Goal: Information Seeking & Learning: Learn about a topic

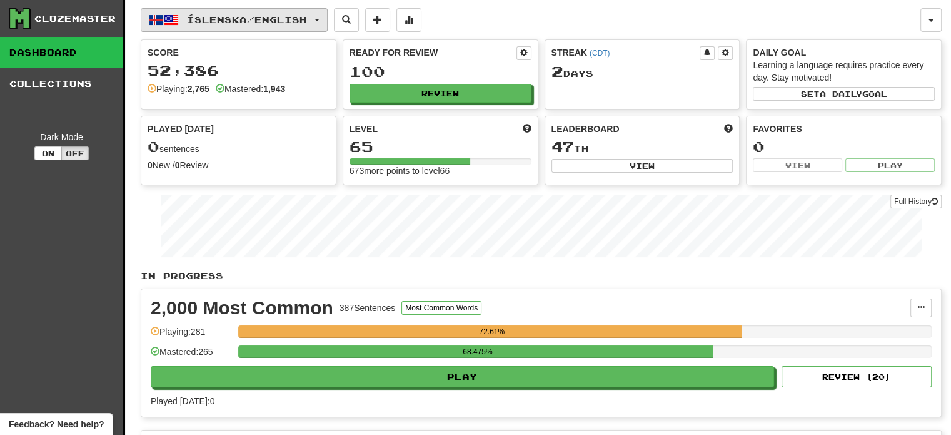
click at [319, 19] on span "button" at bounding box center [316, 20] width 5 height 3
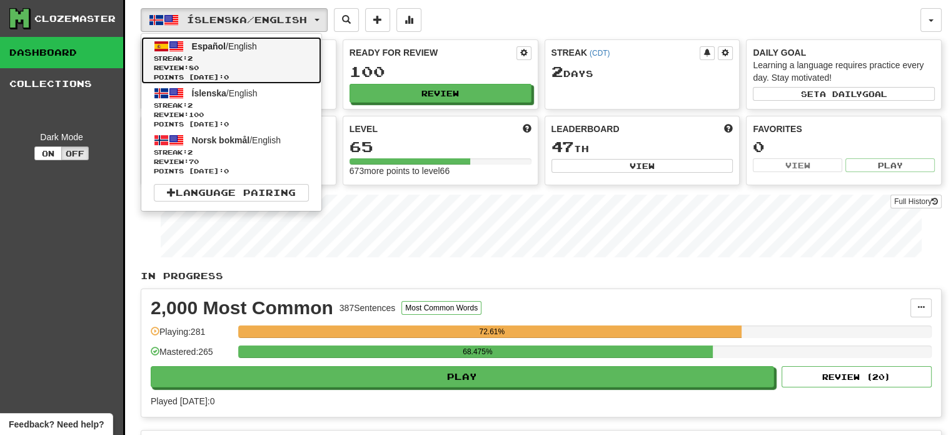
click at [184, 54] on span "Streak: 2" at bounding box center [231, 58] width 155 height 9
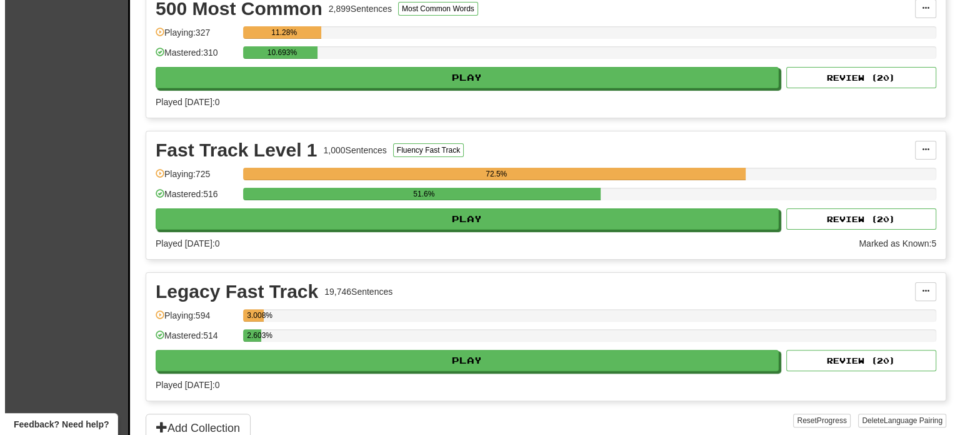
scroll to position [298, 0]
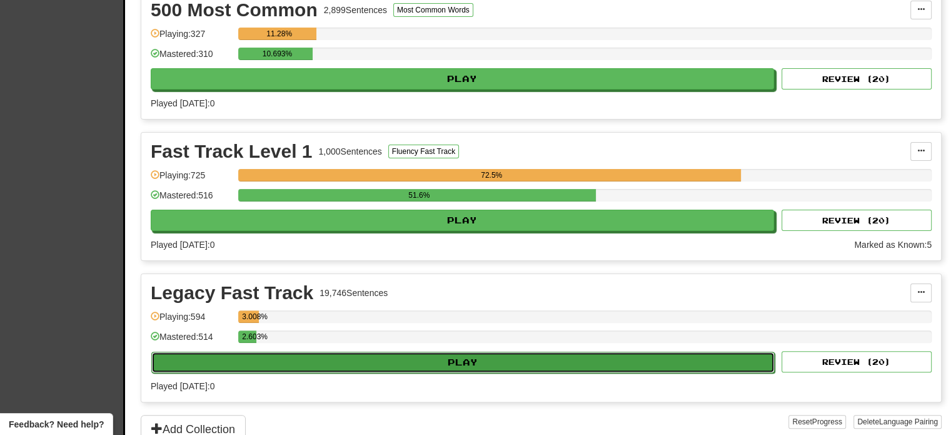
click at [455, 359] on button "Play" at bounding box center [462, 361] width 623 height 21
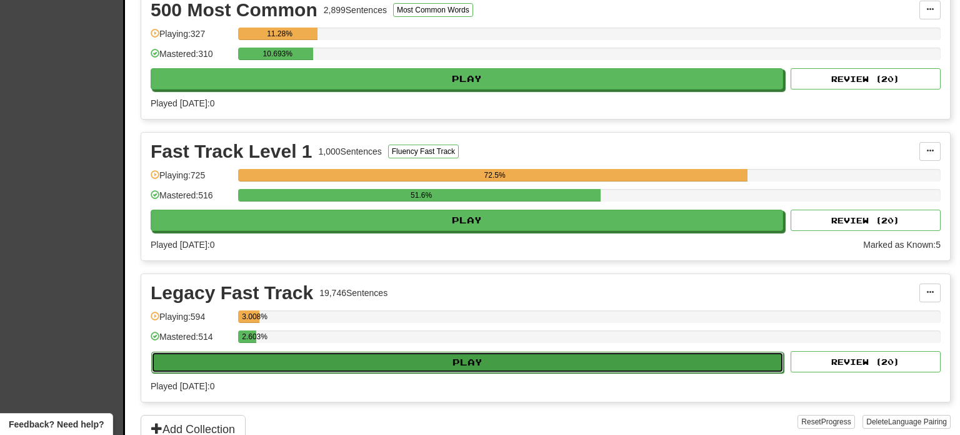
select select "**"
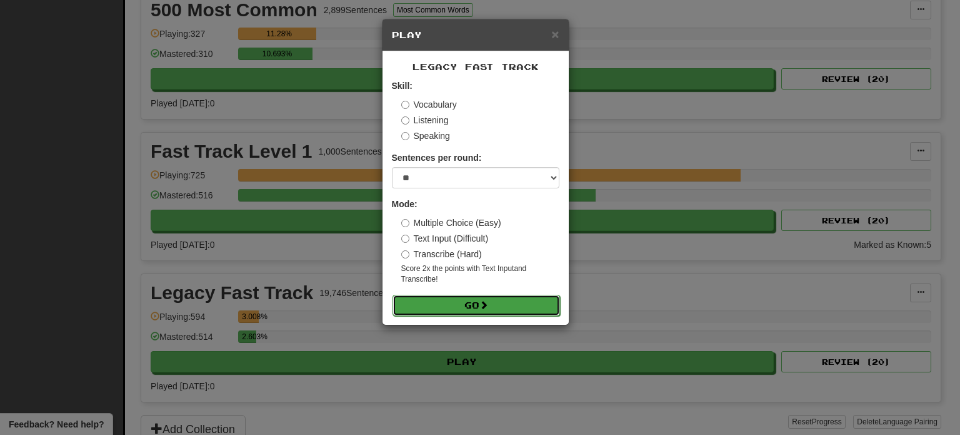
click at [461, 302] on button "Go" at bounding box center [477, 304] width 168 height 21
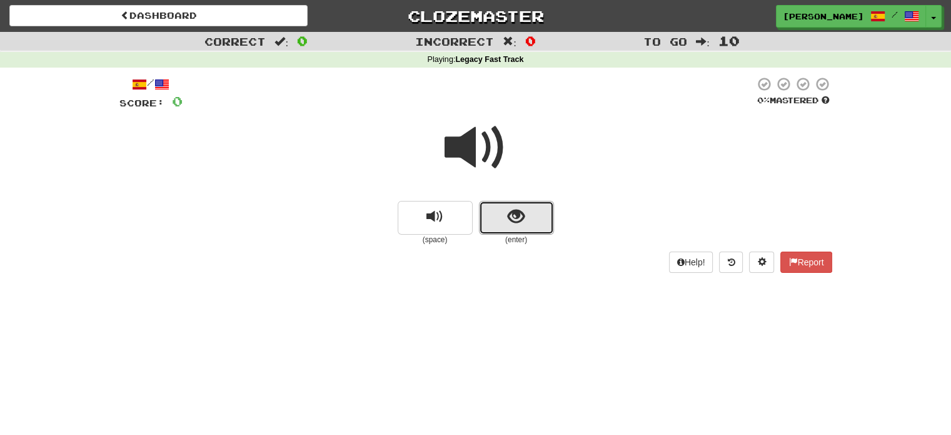
click at [524, 209] on span "show sentence" at bounding box center [516, 216] width 17 height 17
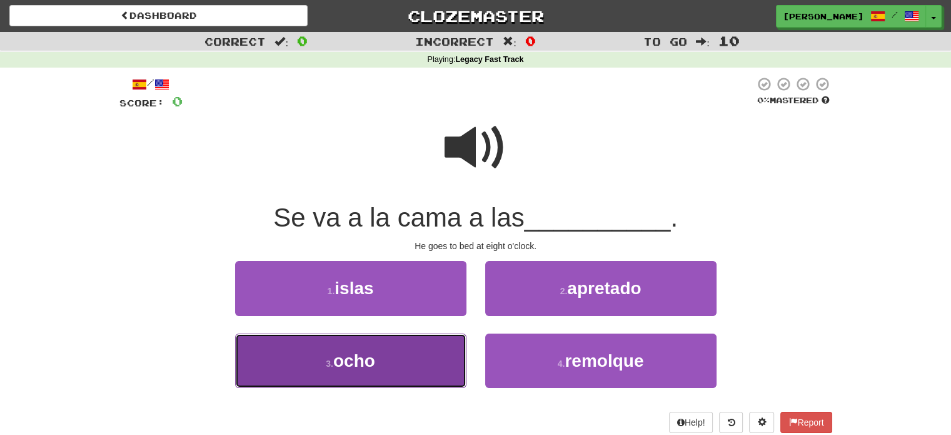
click at [401, 365] on button "3 . ocho" at bounding box center [350, 360] width 231 height 54
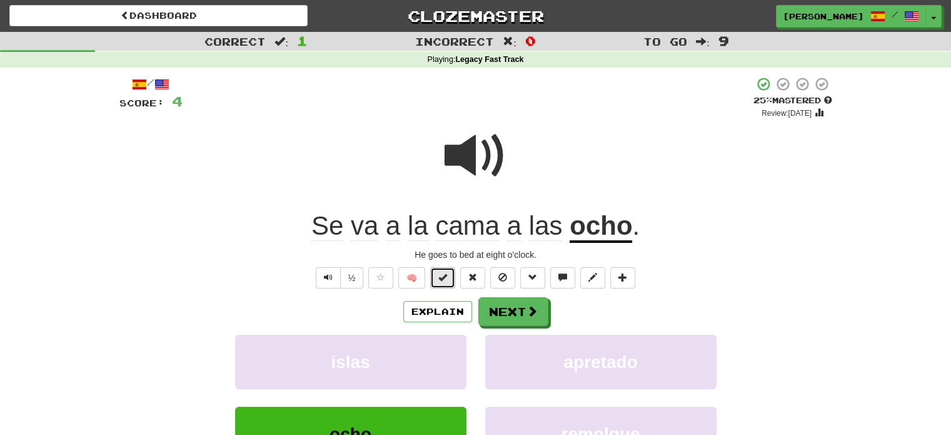
click at [443, 276] on span at bounding box center [442, 277] width 9 height 9
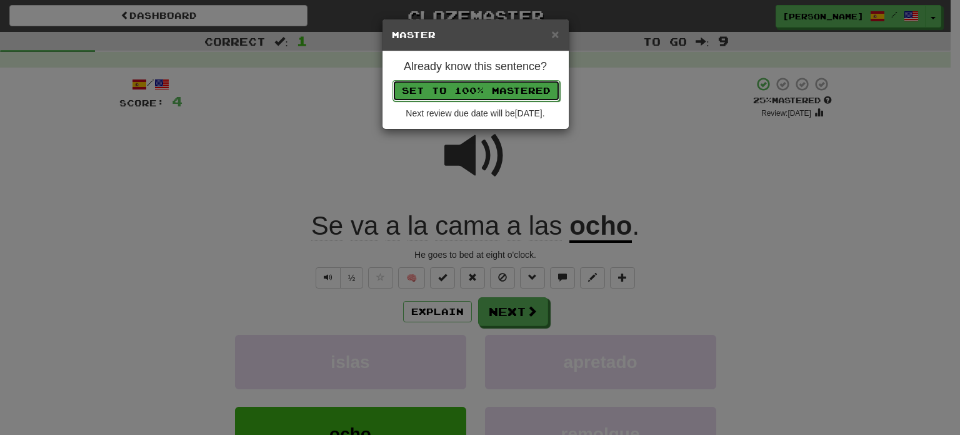
click at [430, 97] on button "Set to 100% Mastered" at bounding box center [477, 90] width 168 height 21
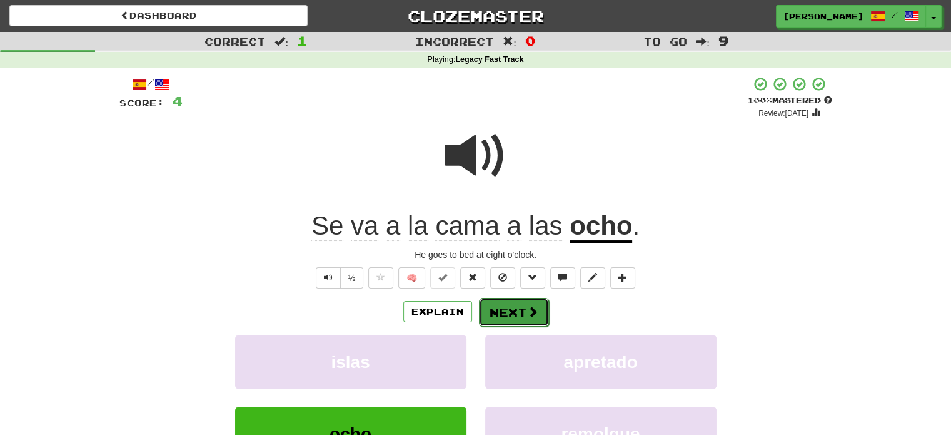
click at [509, 311] on button "Next" at bounding box center [514, 312] width 70 height 29
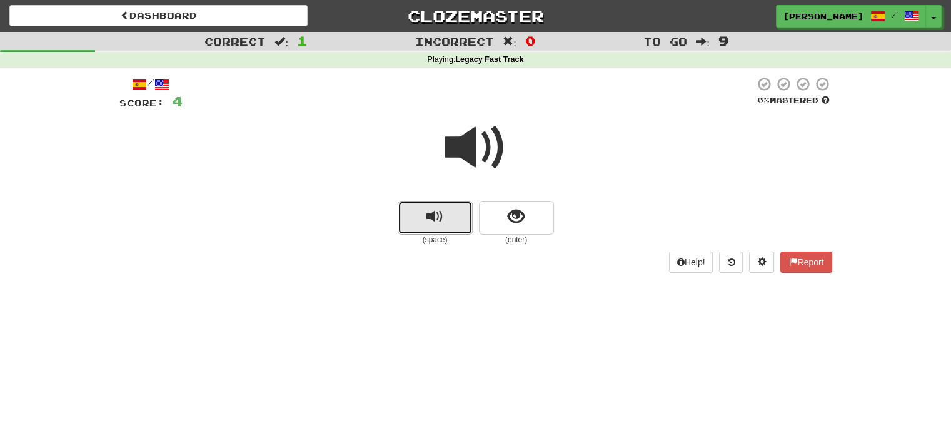
click at [413, 217] on button "replay audio" at bounding box center [435, 218] width 75 height 34
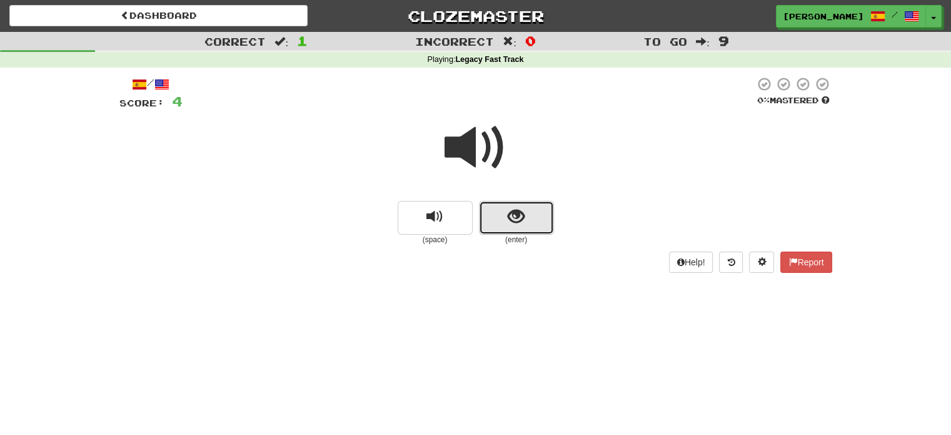
click at [511, 214] on span "show sentence" at bounding box center [516, 216] width 17 height 17
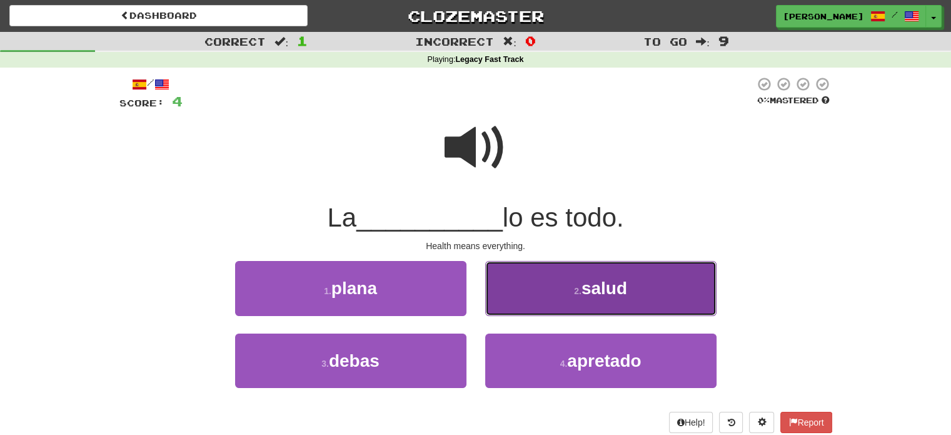
click at [586, 295] on span "salud" at bounding box center [604, 287] width 46 height 19
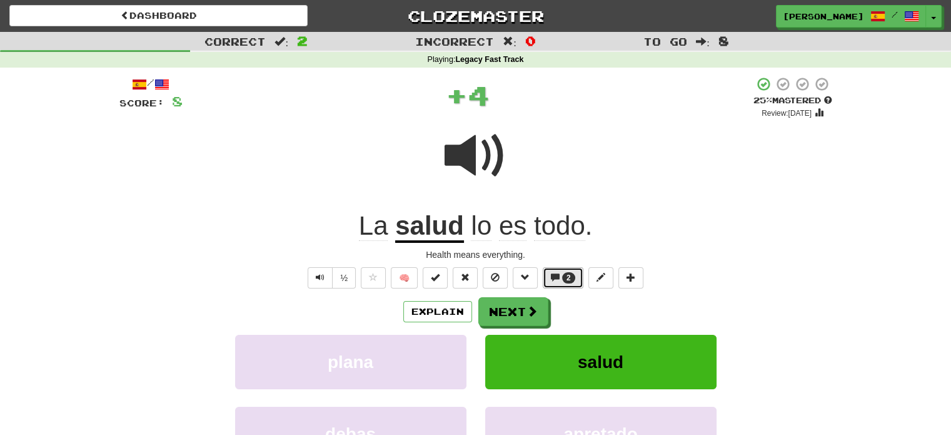
click at [565, 278] on span "2" at bounding box center [568, 277] width 13 height 11
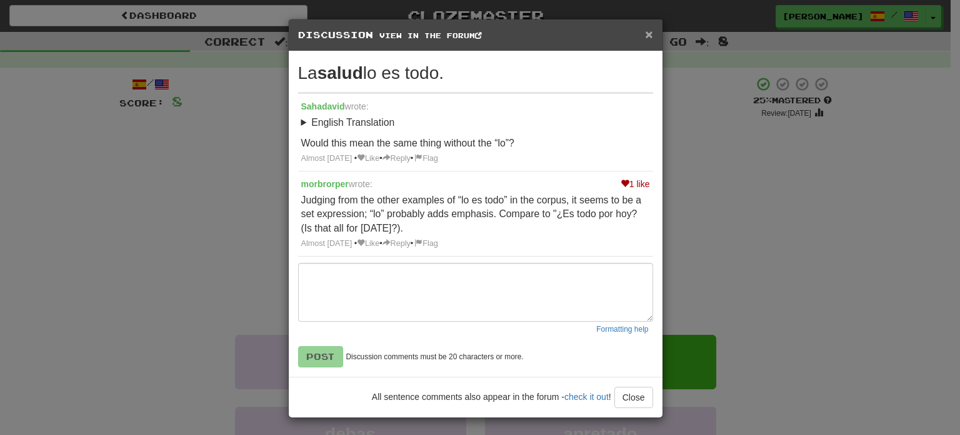
click at [645, 32] on span "×" at bounding box center [649, 34] width 8 height 14
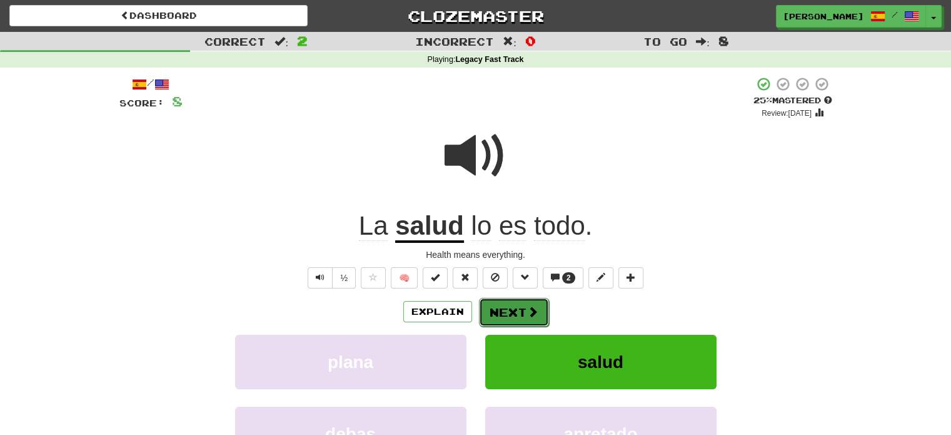
click at [504, 314] on button "Next" at bounding box center [514, 312] width 70 height 29
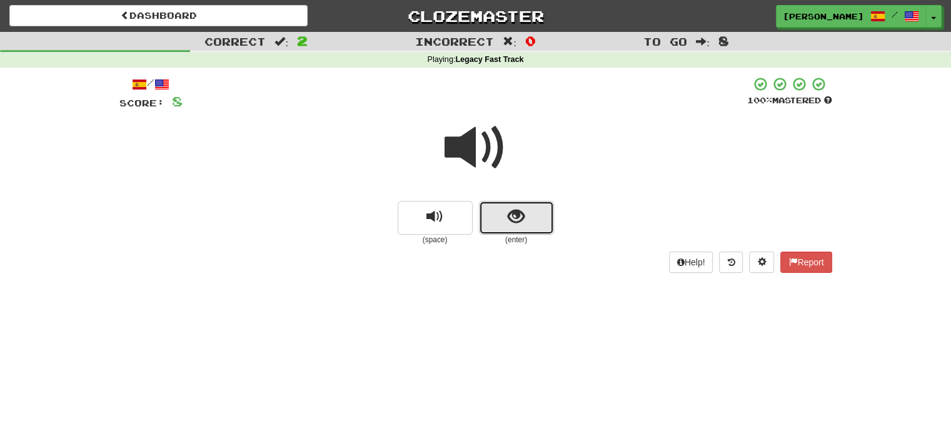
click at [501, 216] on button "show sentence" at bounding box center [516, 218] width 75 height 34
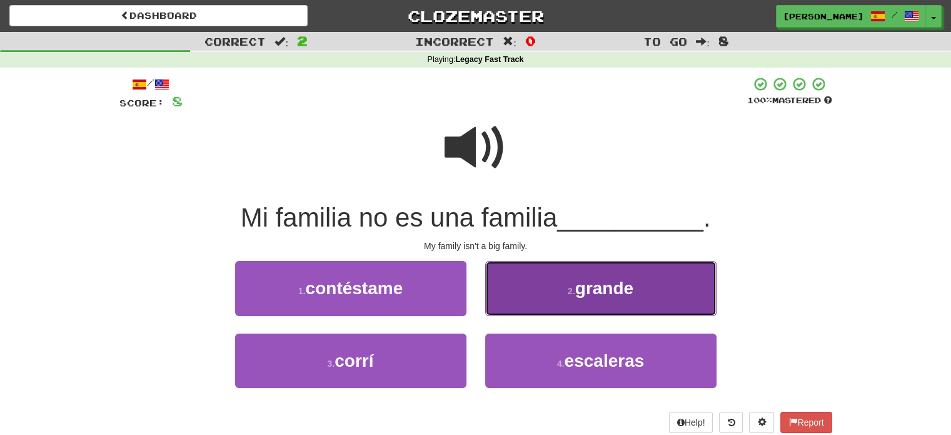
click at [537, 293] on button "2 . grande" at bounding box center [600, 288] width 231 height 54
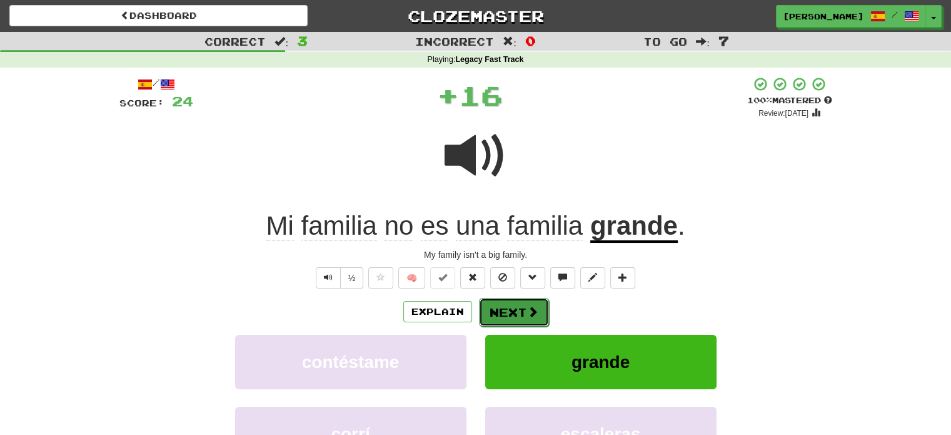
click at [505, 317] on button "Next" at bounding box center [514, 312] width 70 height 29
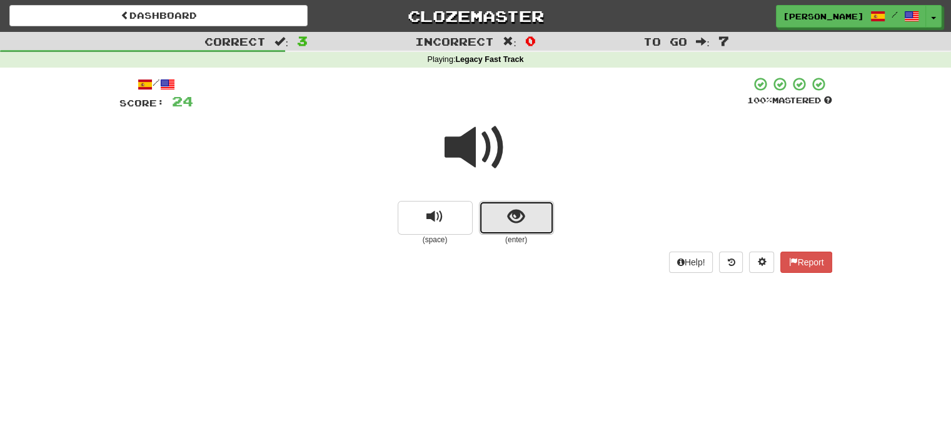
click at [496, 208] on button "show sentence" at bounding box center [516, 218] width 75 height 34
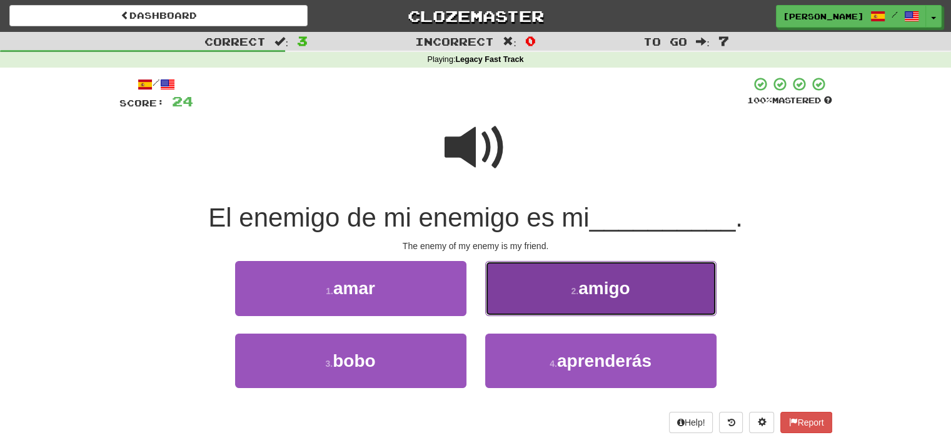
click at [541, 292] on button "2 . amigo" at bounding box center [600, 288] width 231 height 54
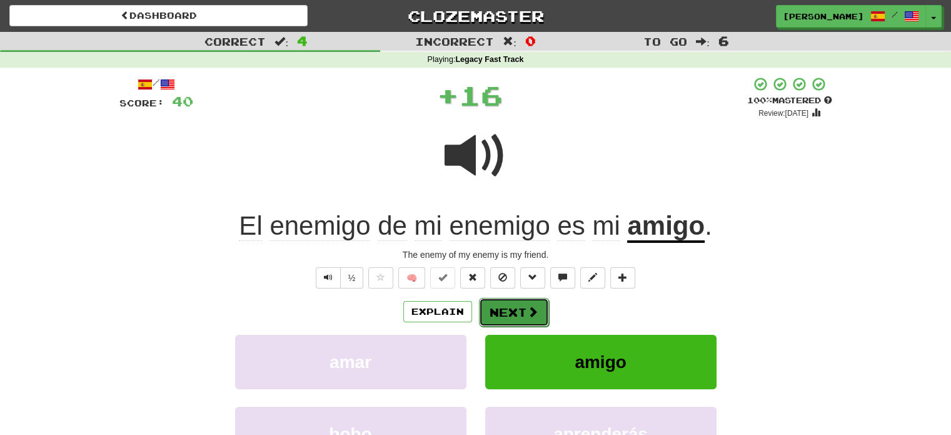
click at [517, 305] on button "Next" at bounding box center [514, 312] width 70 height 29
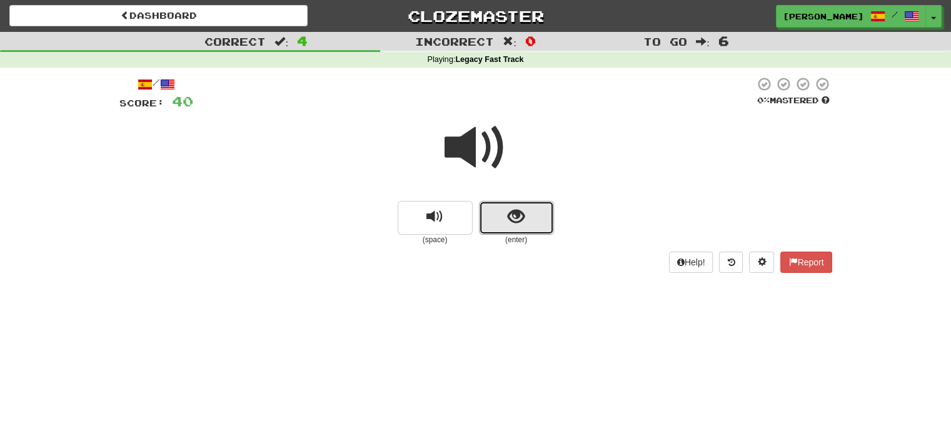
click at [505, 217] on button "show sentence" at bounding box center [516, 218] width 75 height 34
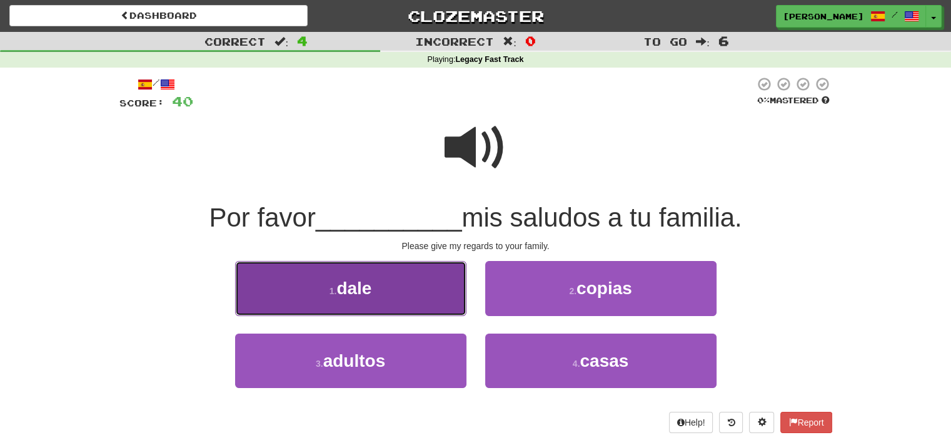
click at [441, 289] on button "1 . dale" at bounding box center [350, 288] width 231 height 54
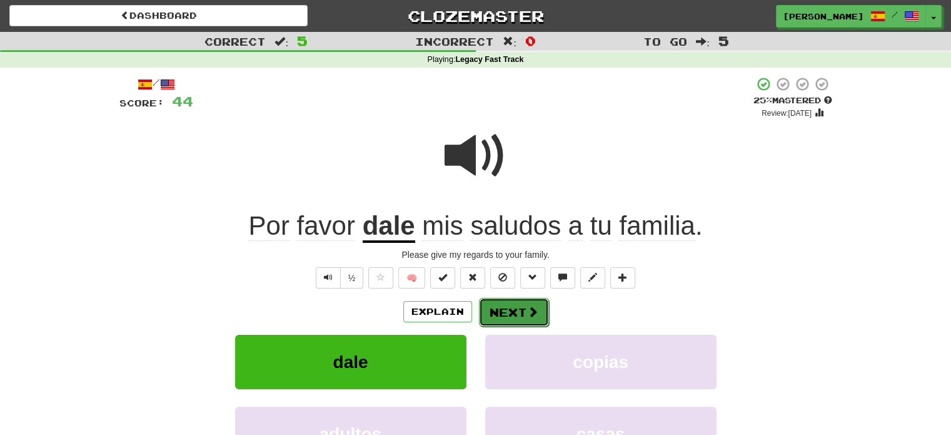
click at [513, 314] on button "Next" at bounding box center [514, 312] width 70 height 29
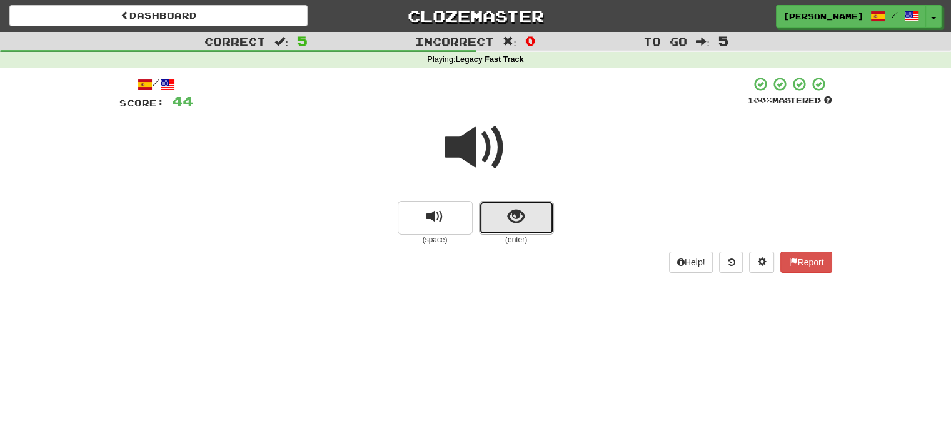
click at [506, 206] on button "show sentence" at bounding box center [516, 218] width 75 height 34
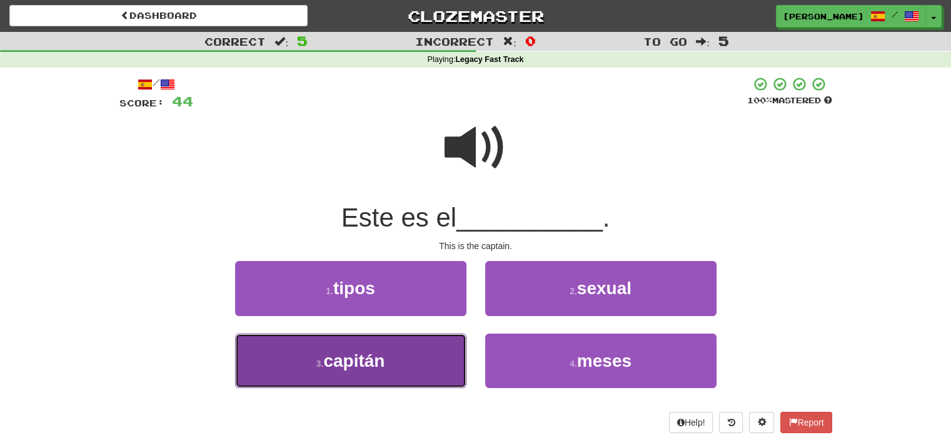
click at [435, 370] on button "3 . capitán" at bounding box center [350, 360] width 231 height 54
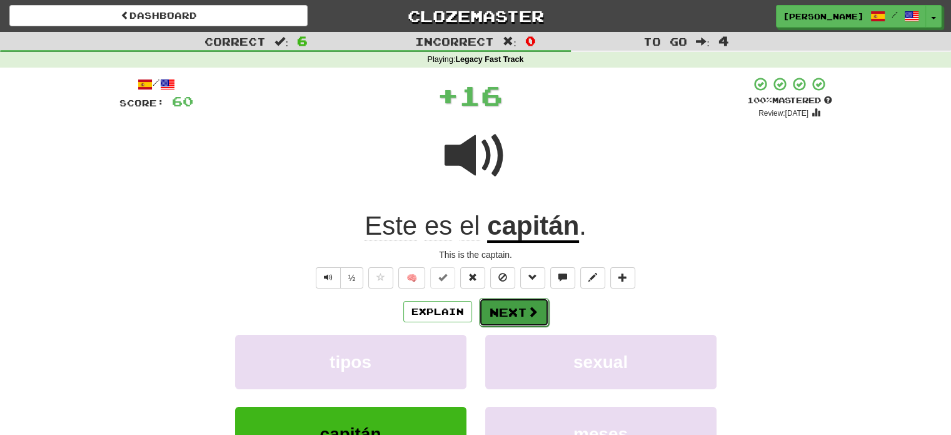
click at [519, 302] on button "Next" at bounding box center [514, 312] width 70 height 29
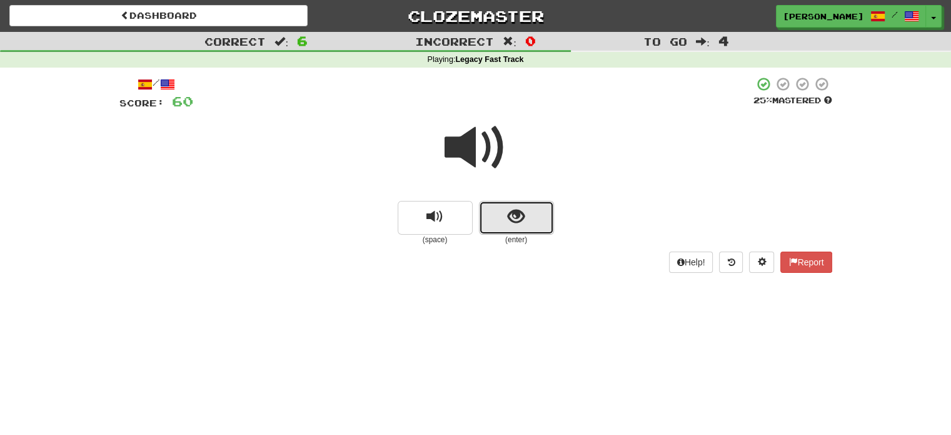
click at [494, 214] on button "show sentence" at bounding box center [516, 218] width 75 height 34
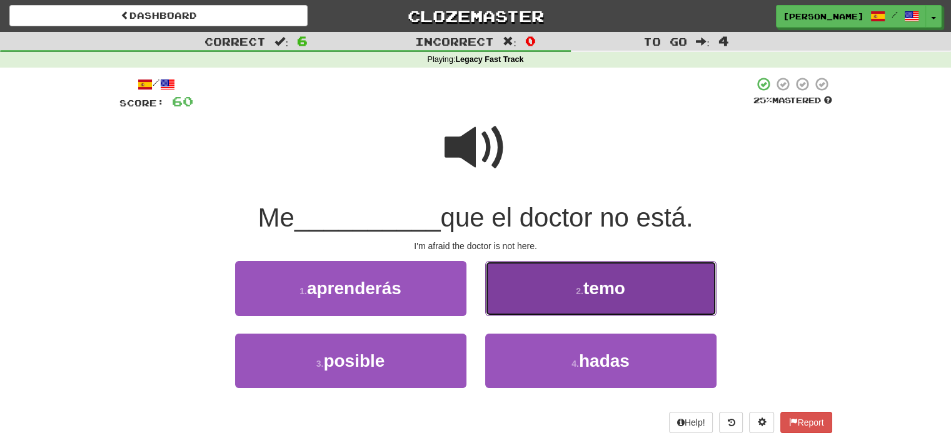
click at [574, 309] on button "2 . temo" at bounding box center [600, 288] width 231 height 54
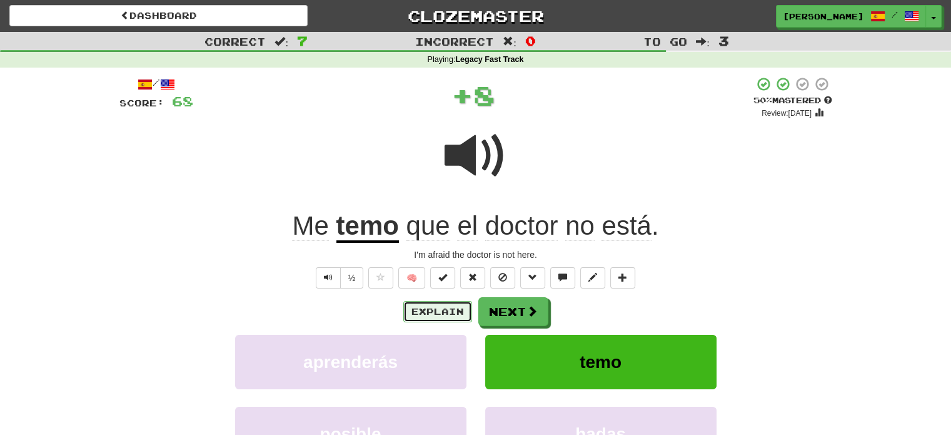
click at [449, 313] on button "Explain" at bounding box center [437, 311] width 69 height 21
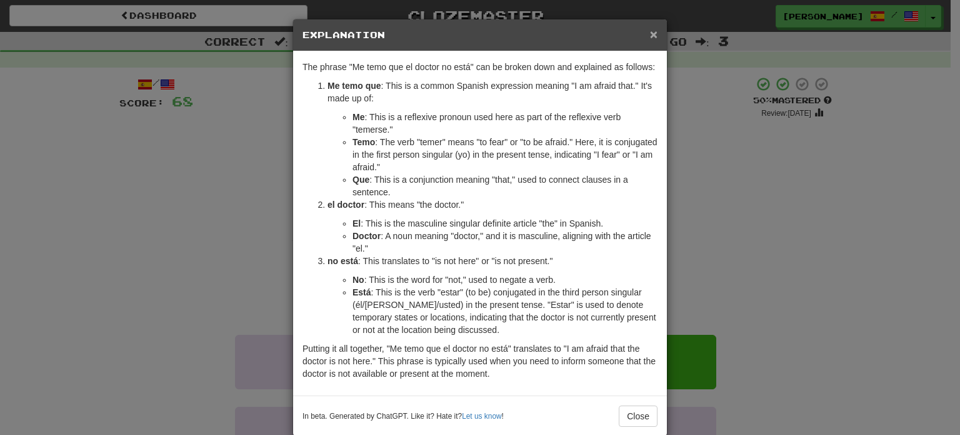
click at [650, 33] on span "×" at bounding box center [654, 34] width 8 height 14
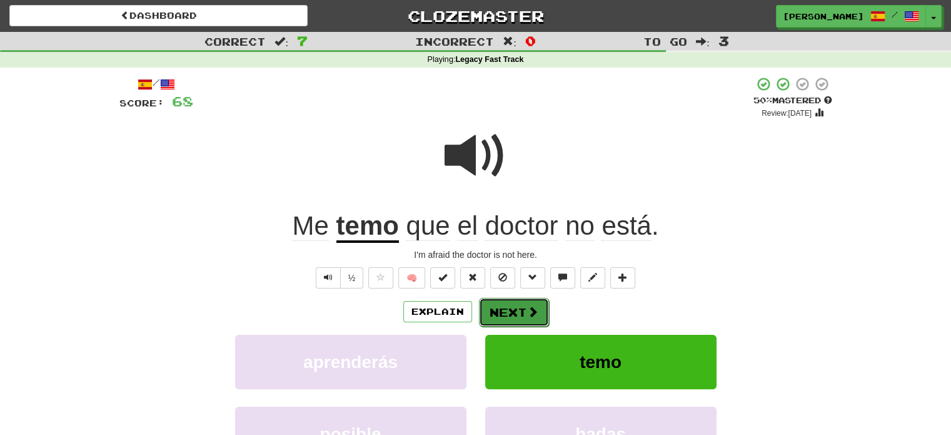
click at [511, 314] on button "Next" at bounding box center [514, 312] width 70 height 29
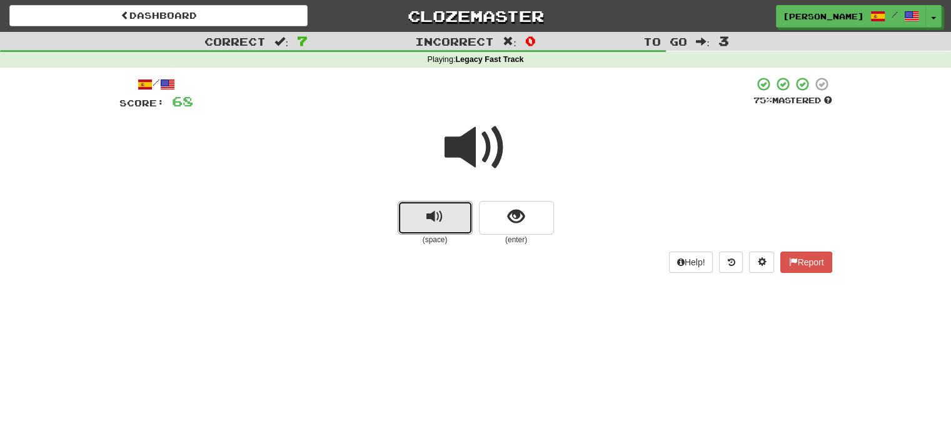
click at [435, 208] on span "replay audio" at bounding box center [434, 216] width 17 height 17
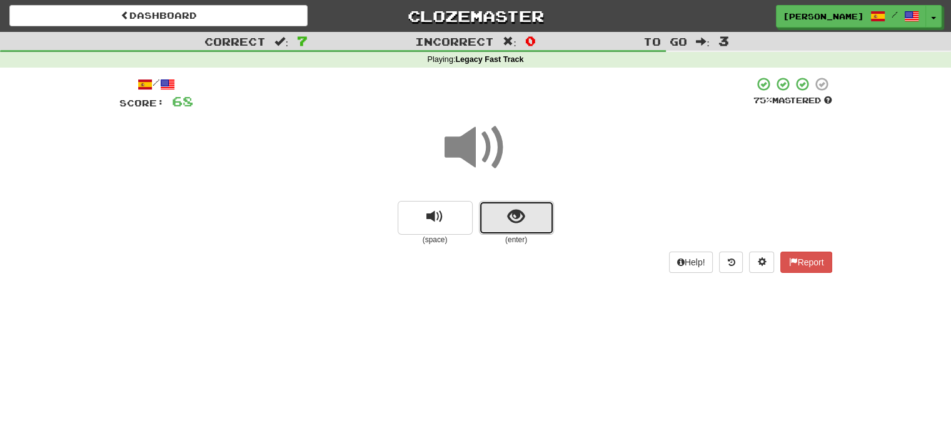
click at [500, 222] on button "show sentence" at bounding box center [516, 218] width 75 height 34
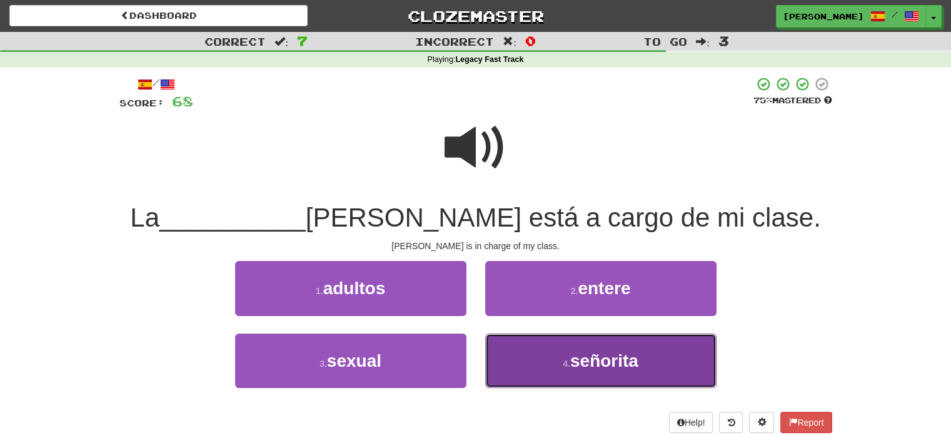
click at [610, 359] on span "señorita" at bounding box center [604, 360] width 68 height 19
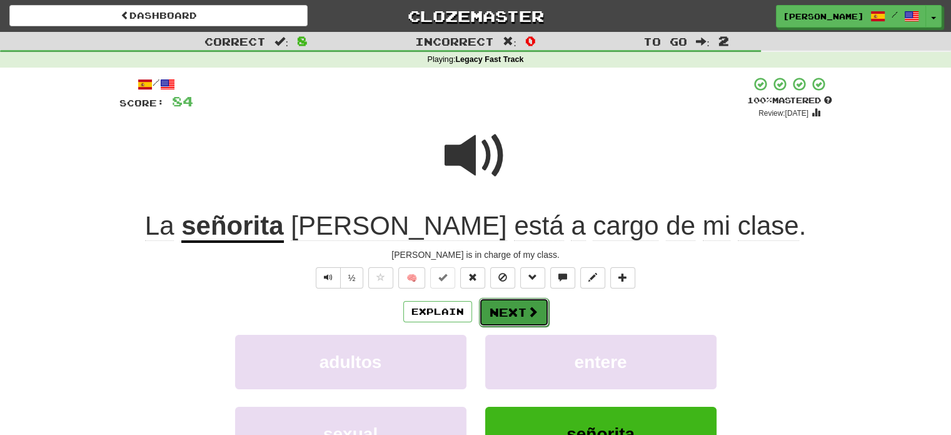
click at [511, 312] on button "Next" at bounding box center [514, 312] width 70 height 29
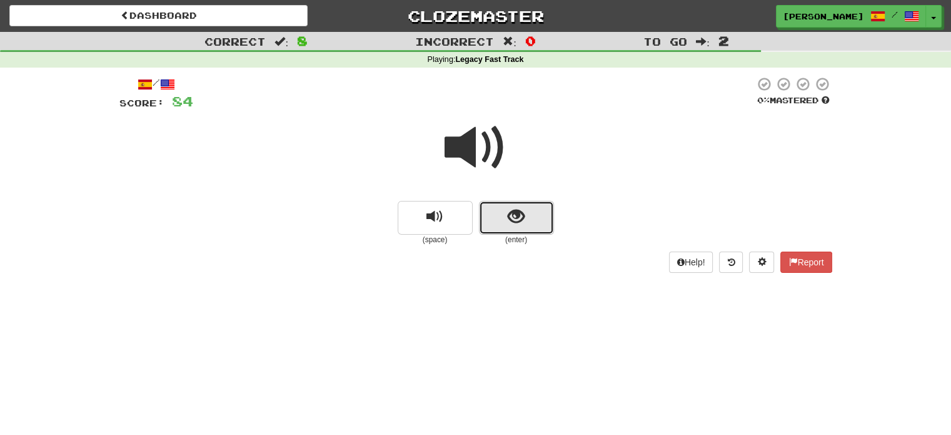
click at [528, 224] on button "show sentence" at bounding box center [516, 218] width 75 height 34
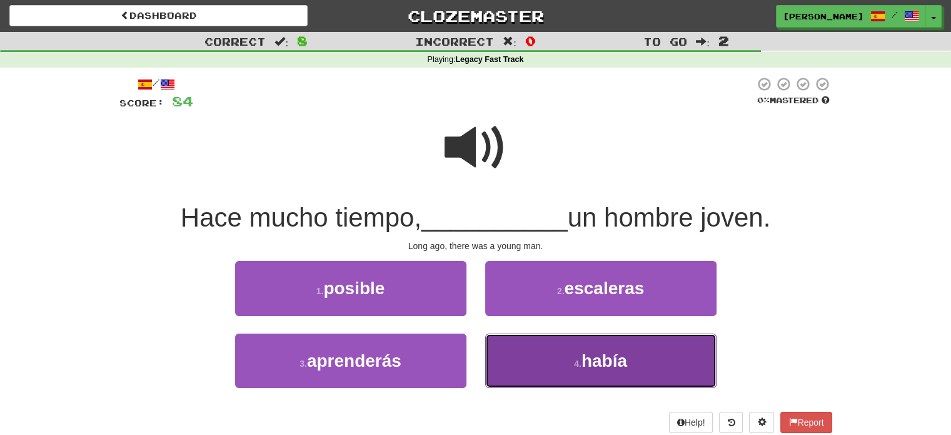
click at [550, 359] on button "4 . había" at bounding box center [600, 360] width 231 height 54
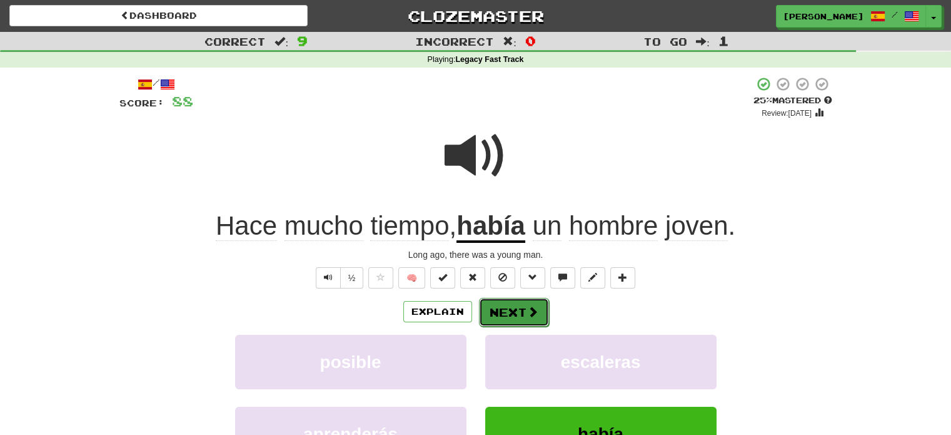
click at [505, 316] on button "Next" at bounding box center [514, 312] width 70 height 29
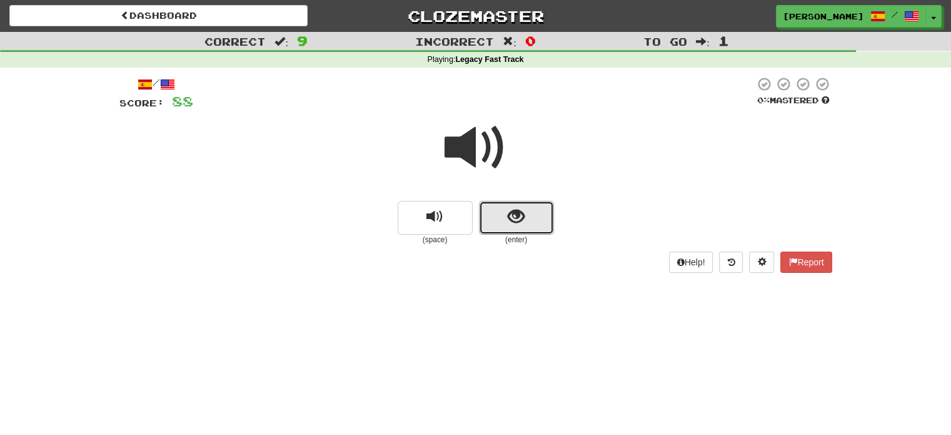
click at [525, 209] on button "show sentence" at bounding box center [516, 218] width 75 height 34
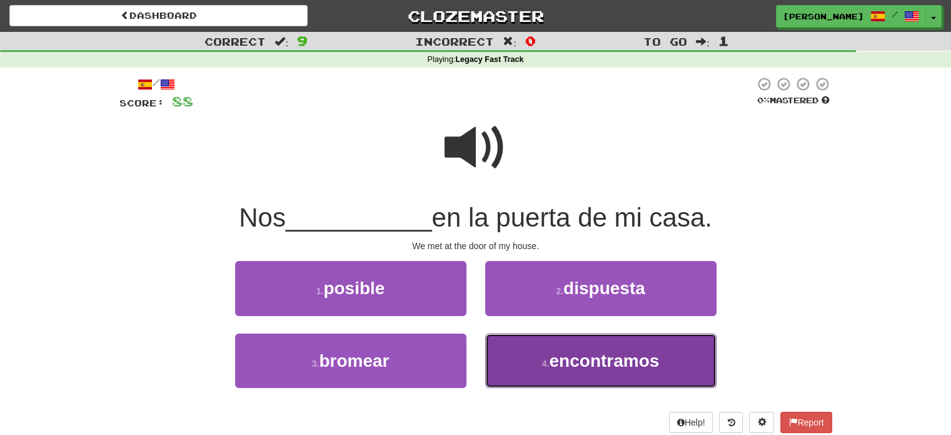
click at [575, 367] on span "encontramos" at bounding box center [604, 360] width 110 height 19
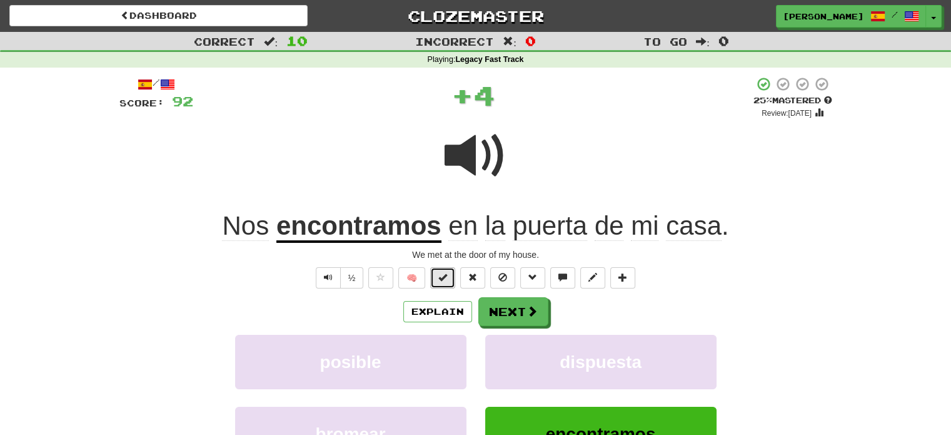
click at [443, 273] on span at bounding box center [442, 277] width 9 height 9
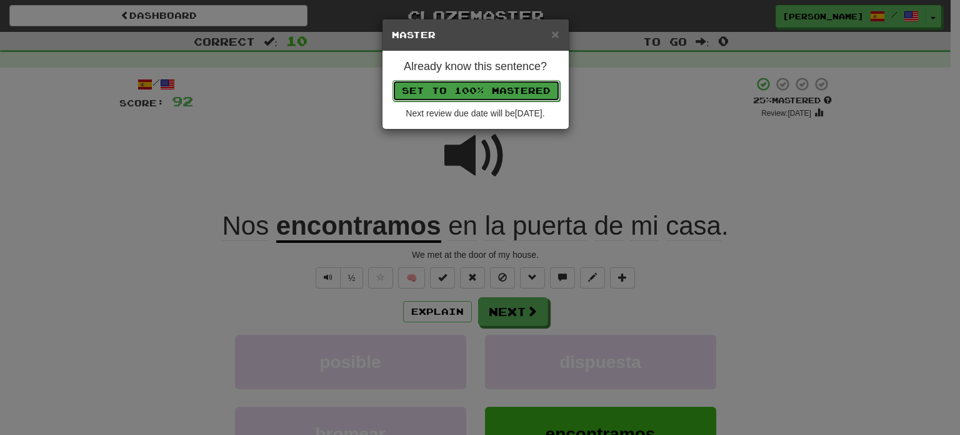
click at [436, 82] on button "Set to 100% Mastered" at bounding box center [477, 90] width 168 height 21
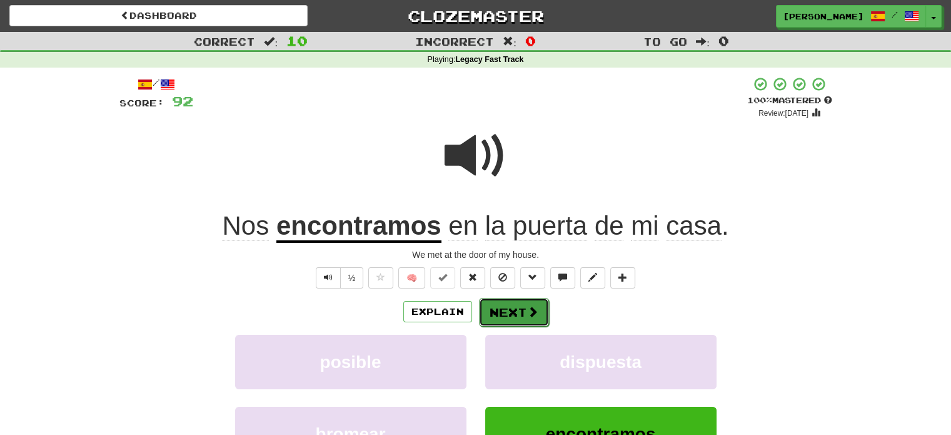
click at [503, 304] on button "Next" at bounding box center [514, 312] width 70 height 29
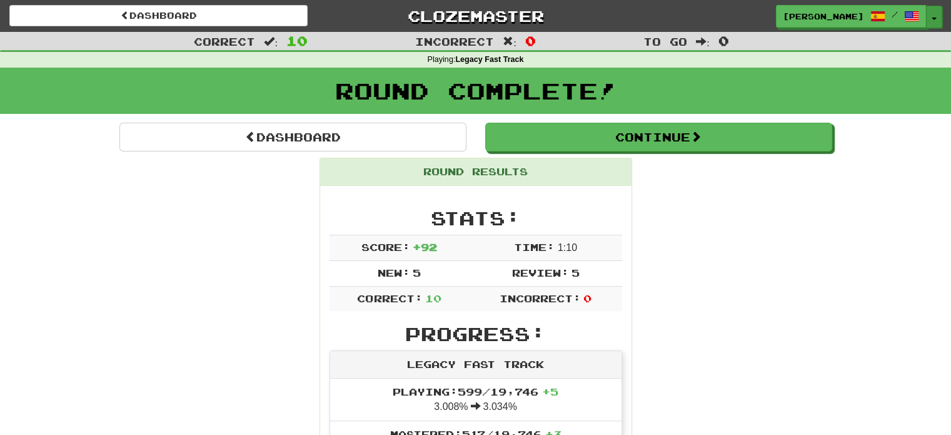
click at [938, 17] on button "Toggle Dropdown" at bounding box center [934, 17] width 16 height 23
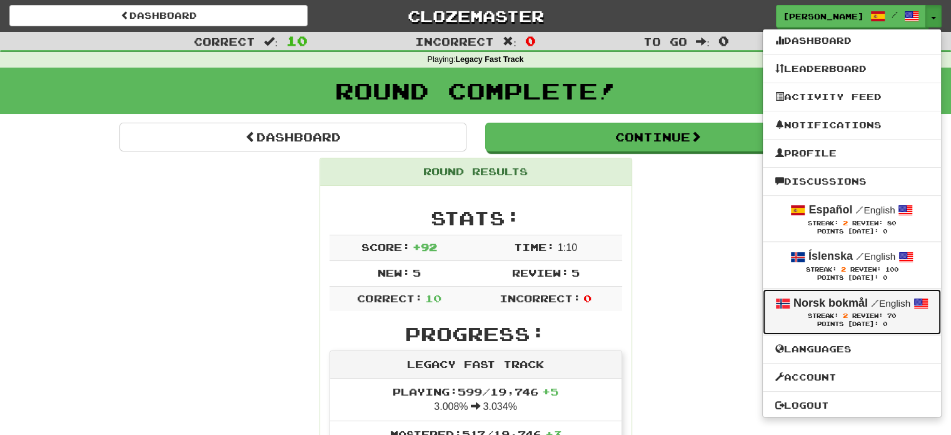
click at [815, 304] on strong "Norsk bokmål" at bounding box center [830, 302] width 74 height 13
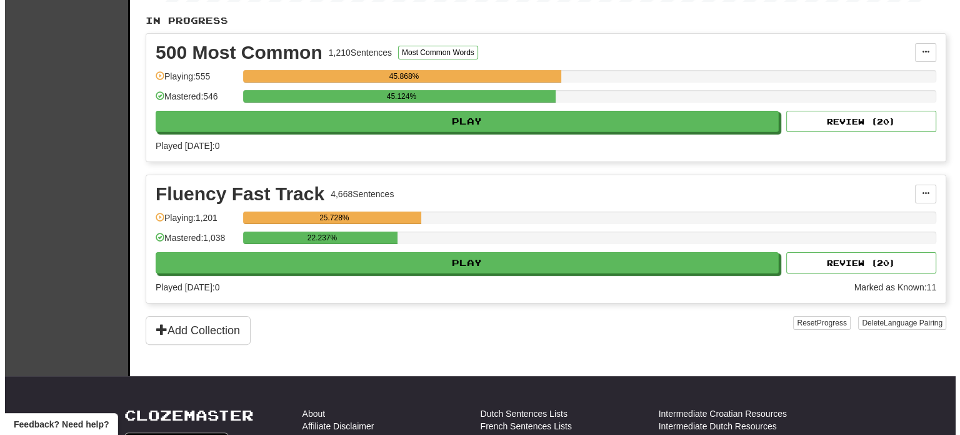
scroll to position [262, 0]
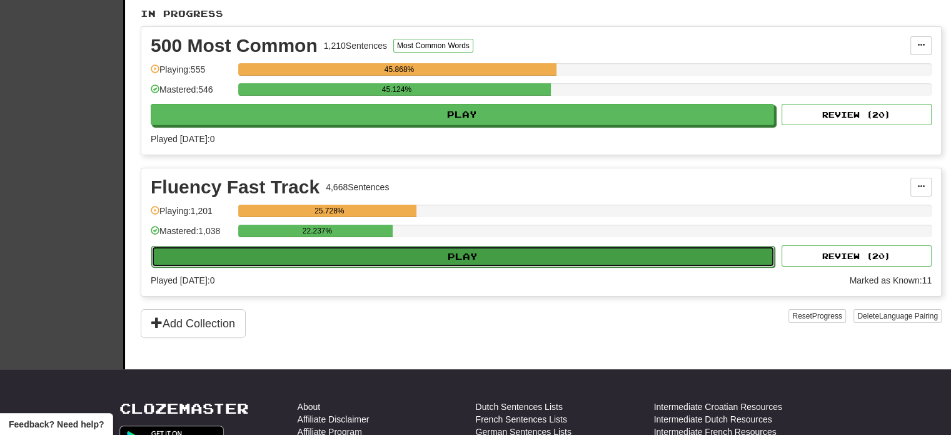
click at [501, 254] on button "Play" at bounding box center [462, 256] width 623 height 21
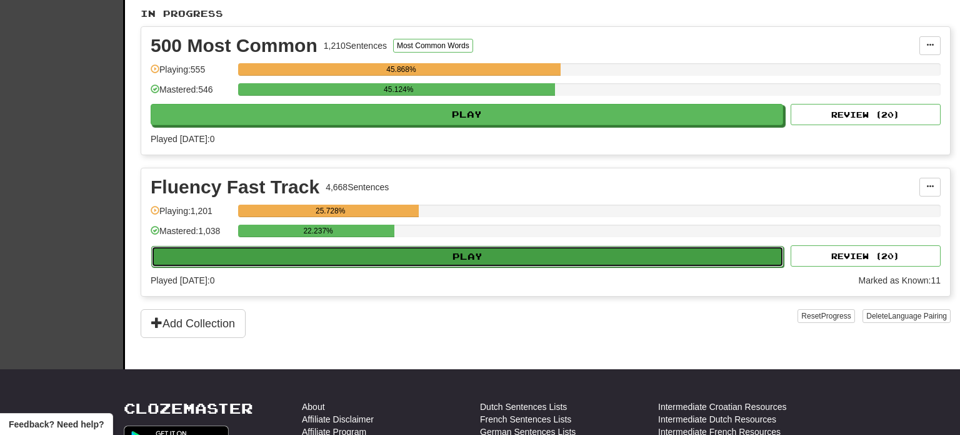
select select "**"
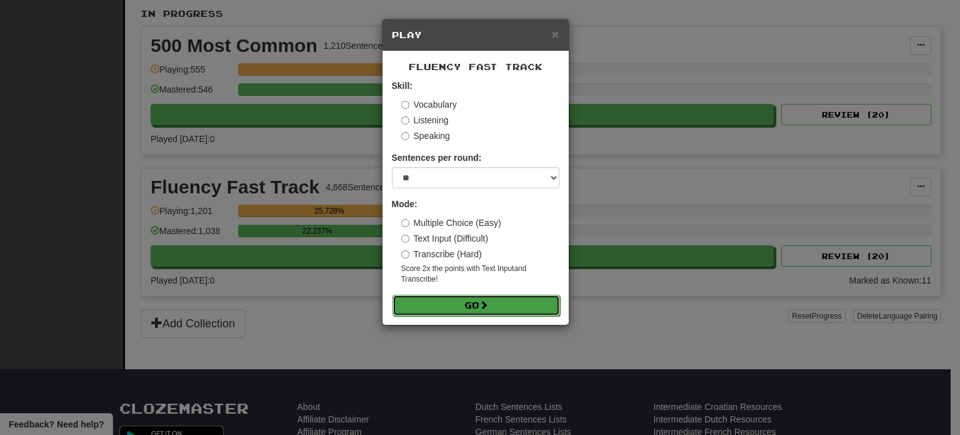
click at [470, 303] on button "Go" at bounding box center [477, 304] width 168 height 21
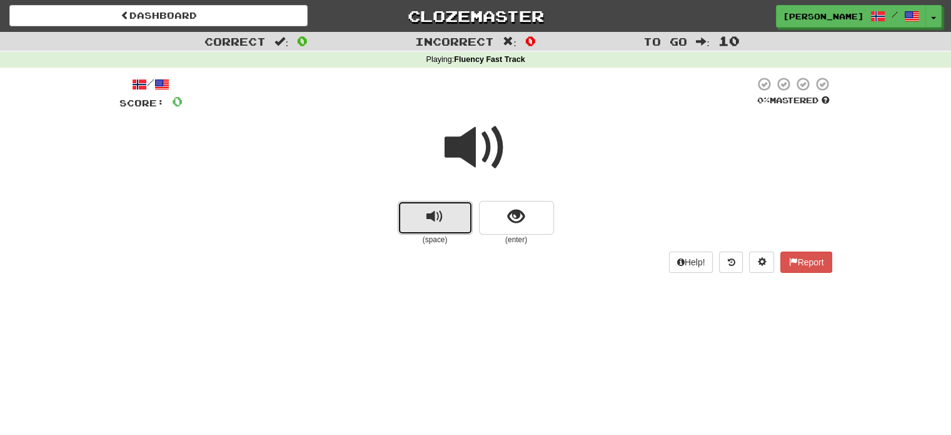
click at [435, 211] on span "replay audio" at bounding box center [434, 216] width 17 height 17
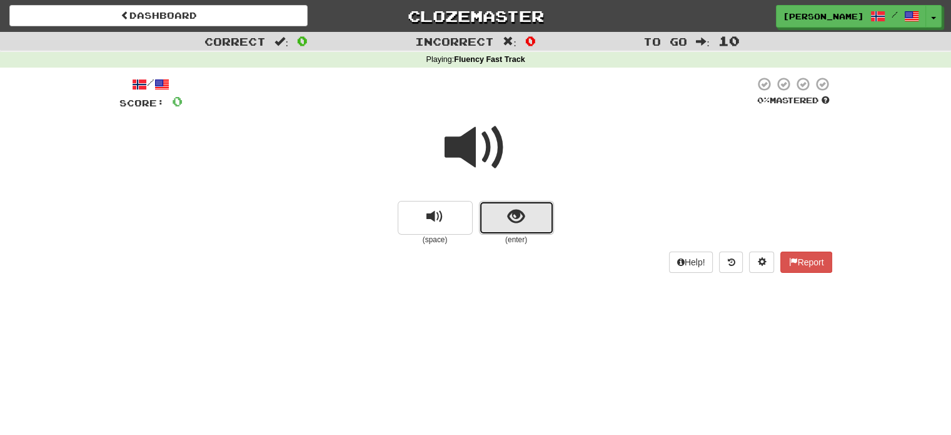
click at [506, 217] on button "show sentence" at bounding box center [516, 218] width 75 height 34
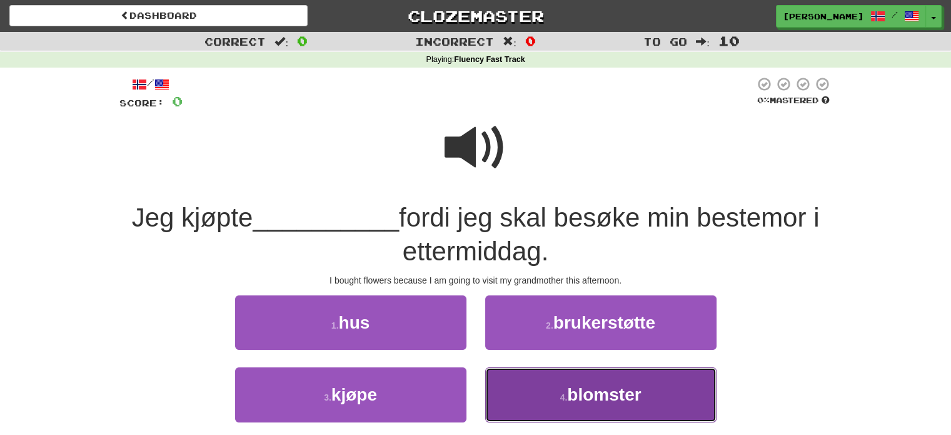
click at [528, 393] on button "4 . blomster" at bounding box center [600, 394] width 231 height 54
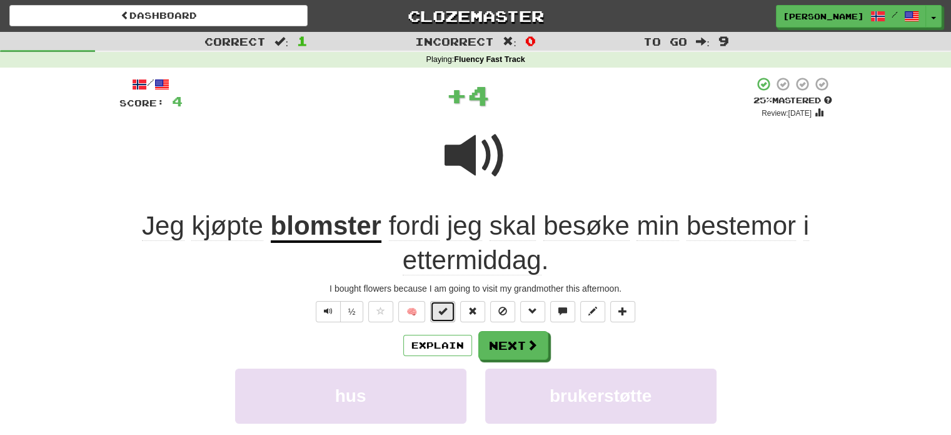
click at [450, 308] on button at bounding box center [442, 311] width 25 height 21
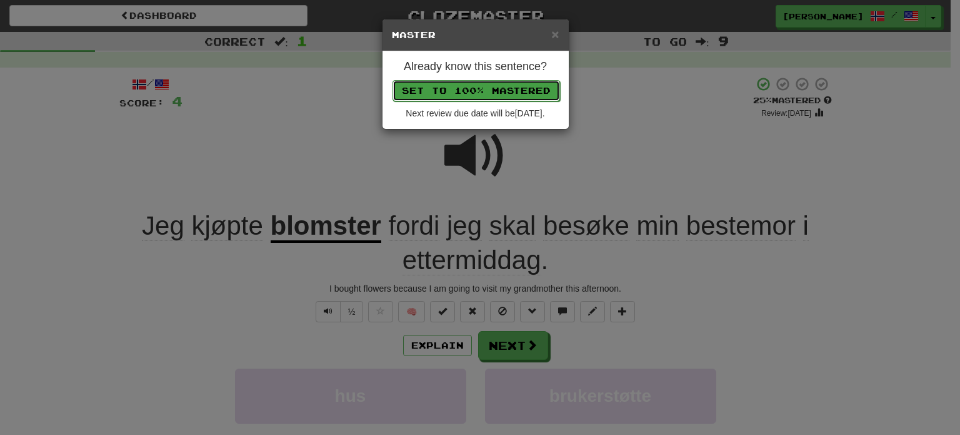
click at [503, 89] on button "Set to 100% Mastered" at bounding box center [477, 90] width 168 height 21
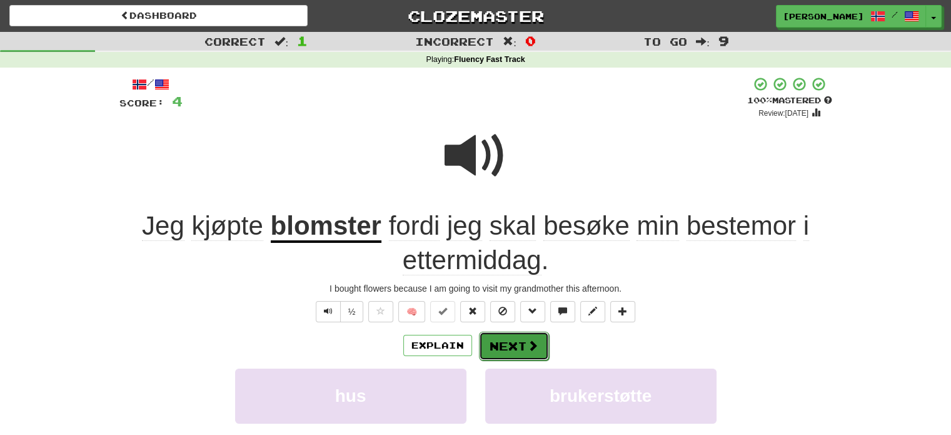
click at [513, 344] on button "Next" at bounding box center [514, 345] width 70 height 29
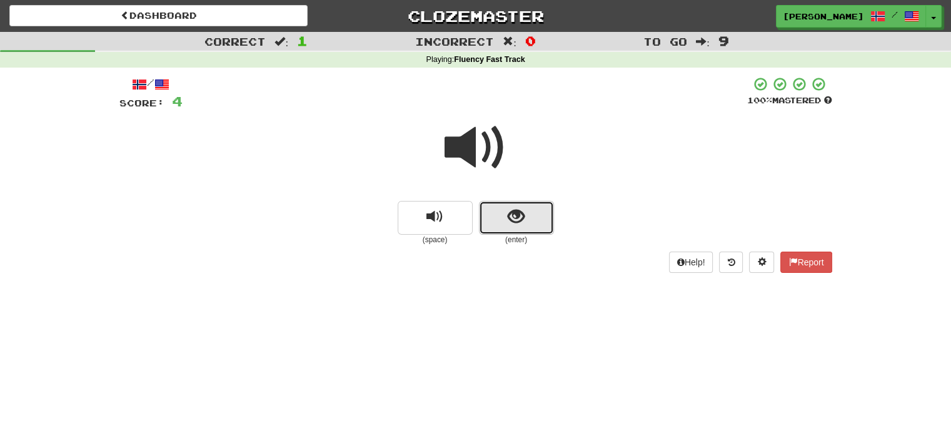
click at [503, 228] on button "show sentence" at bounding box center [516, 218] width 75 height 34
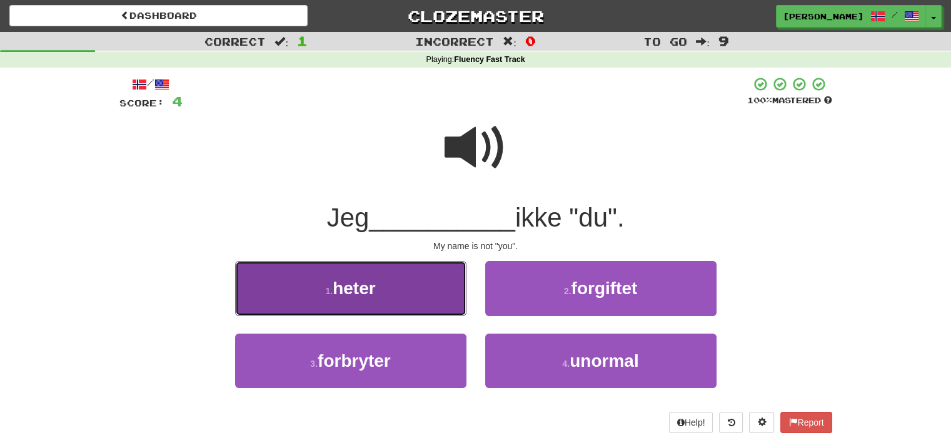
click at [437, 287] on button "1 . heter" at bounding box center [350, 288] width 231 height 54
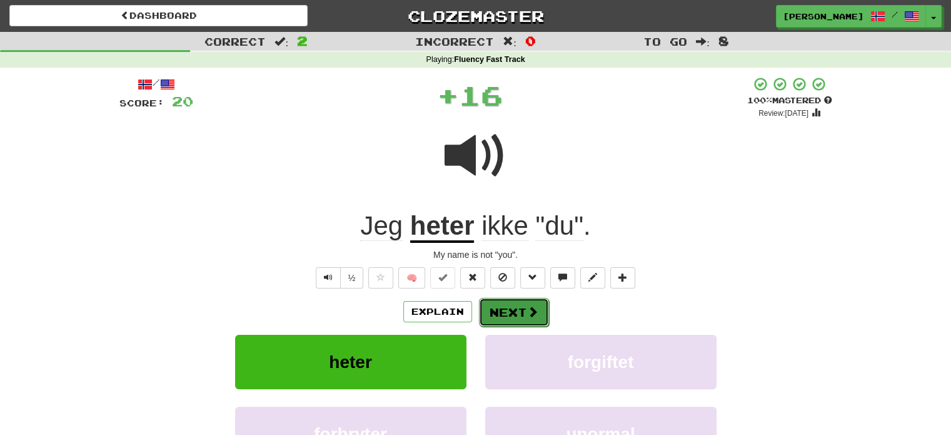
click at [510, 310] on button "Next" at bounding box center [514, 312] width 70 height 29
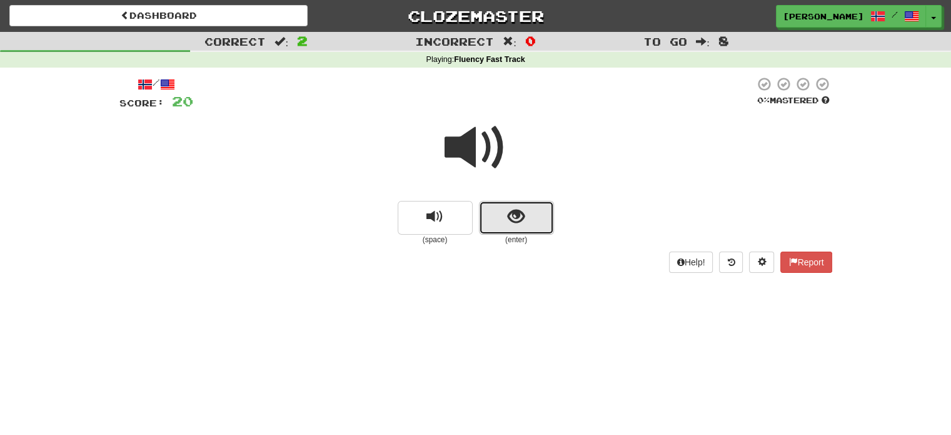
click at [503, 213] on button "show sentence" at bounding box center [516, 218] width 75 height 34
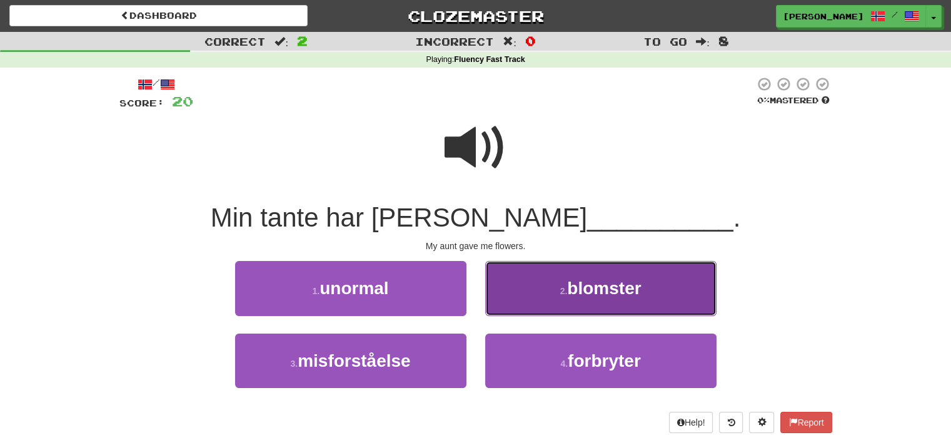
click at [583, 297] on span "blomster" at bounding box center [604, 287] width 74 height 19
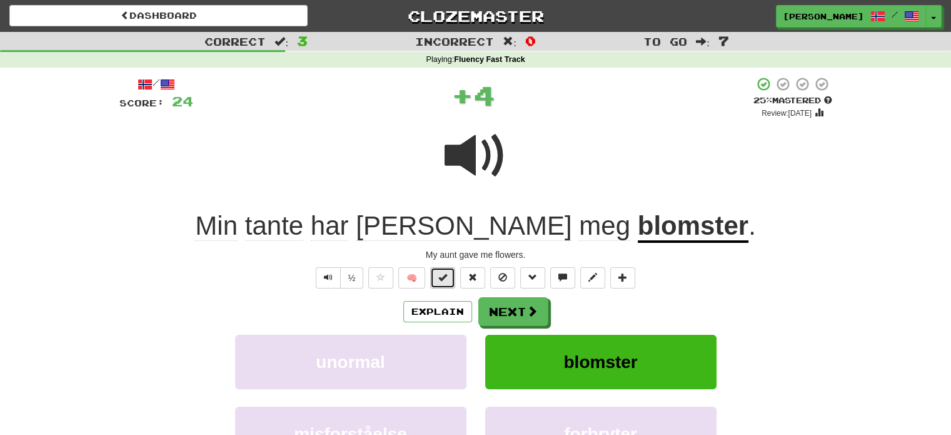
click at [450, 274] on button at bounding box center [442, 277] width 25 height 21
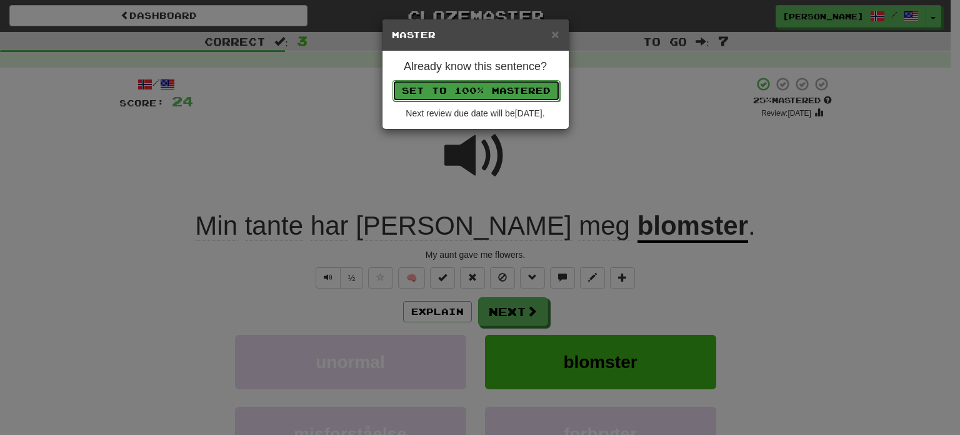
click at [468, 88] on button "Set to 100% Mastered" at bounding box center [477, 90] width 168 height 21
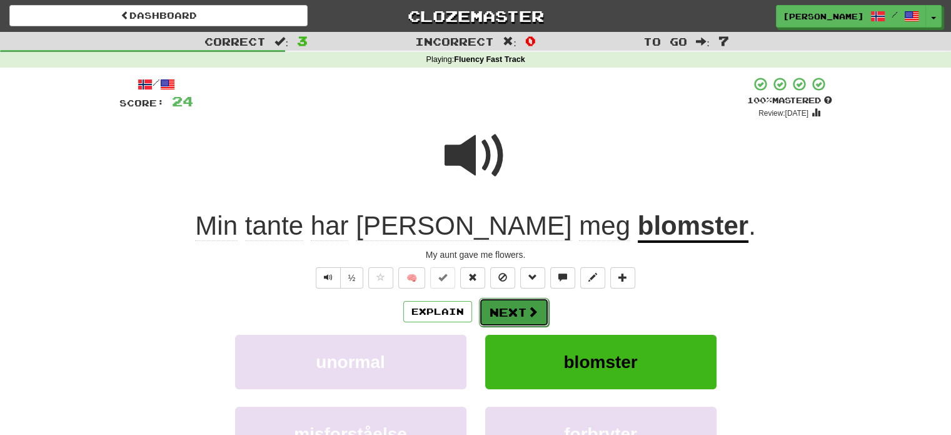
click at [507, 311] on button "Next" at bounding box center [514, 312] width 70 height 29
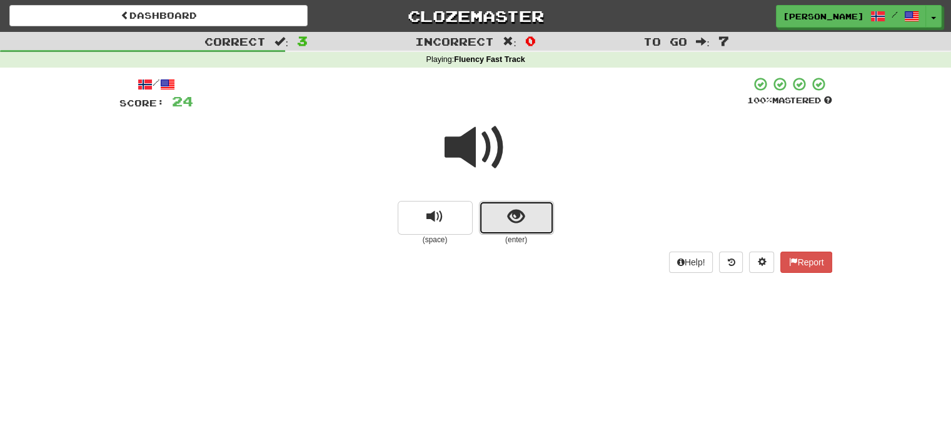
click at [501, 219] on button "show sentence" at bounding box center [516, 218] width 75 height 34
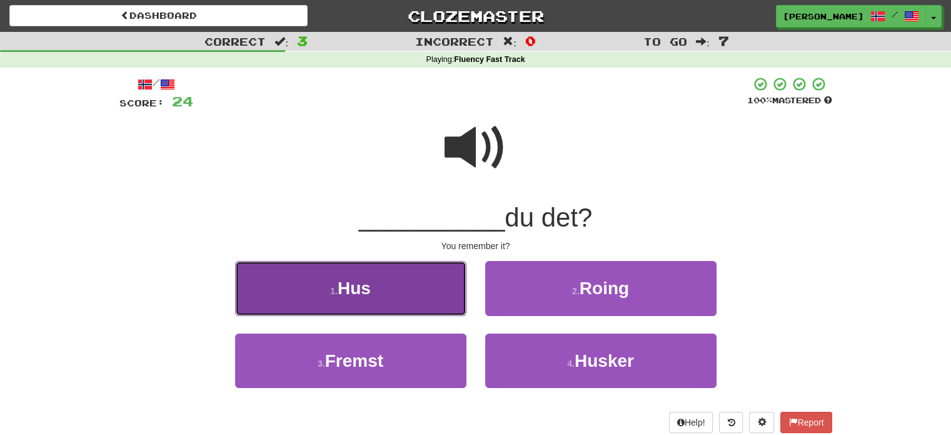
click at [417, 294] on button "1 . Hus" at bounding box center [350, 288] width 231 height 54
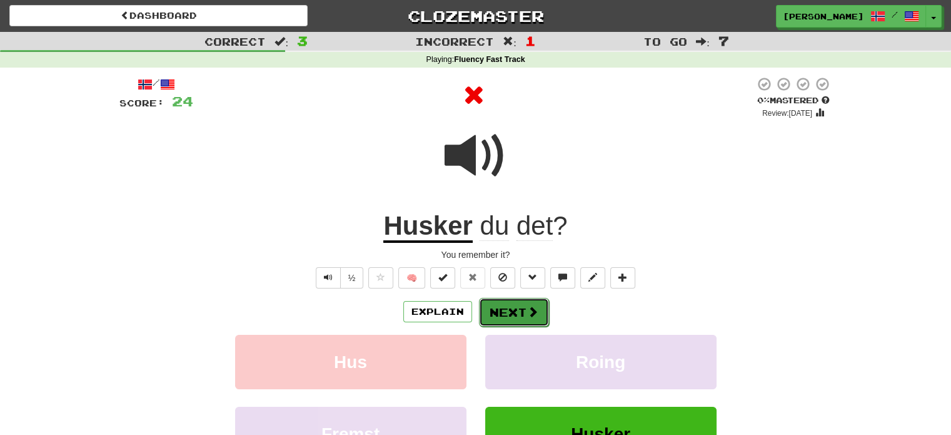
click at [505, 307] on button "Next" at bounding box center [514, 312] width 70 height 29
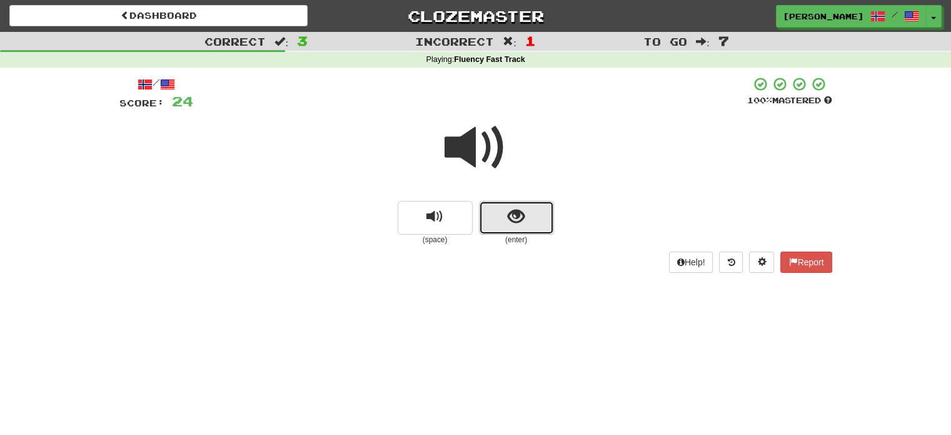
click at [505, 214] on button "show sentence" at bounding box center [516, 218] width 75 height 34
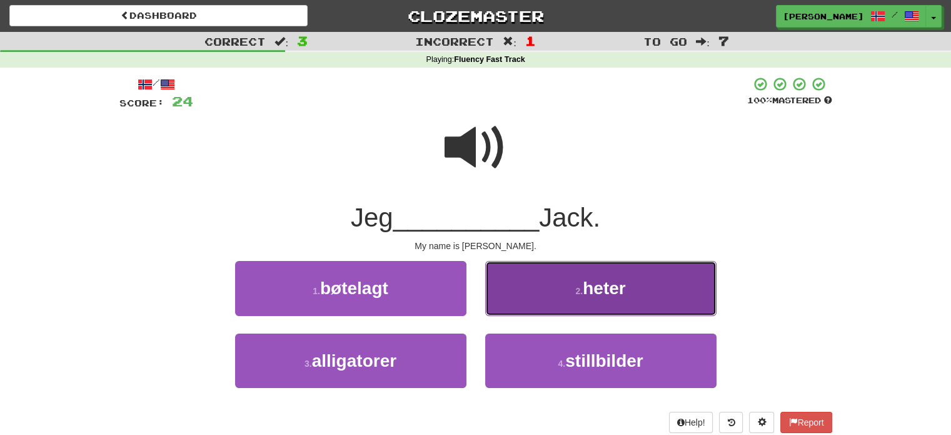
click at [561, 296] on button "2 . heter" at bounding box center [600, 288] width 231 height 54
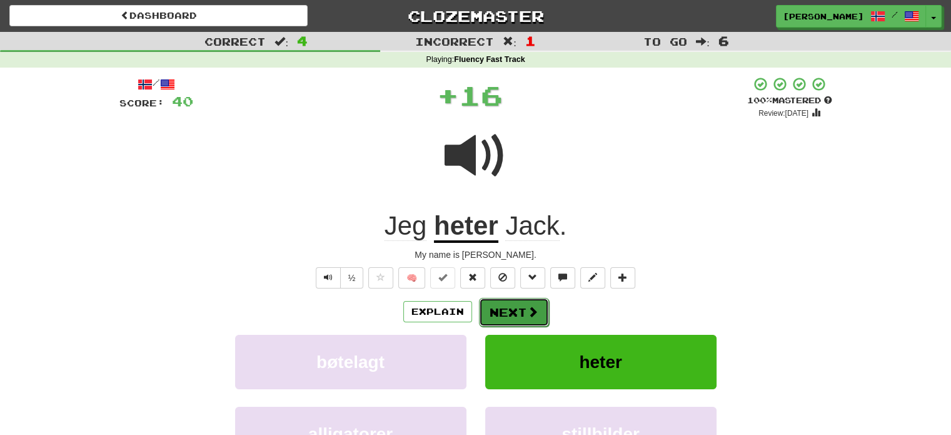
click at [515, 314] on button "Next" at bounding box center [514, 312] width 70 height 29
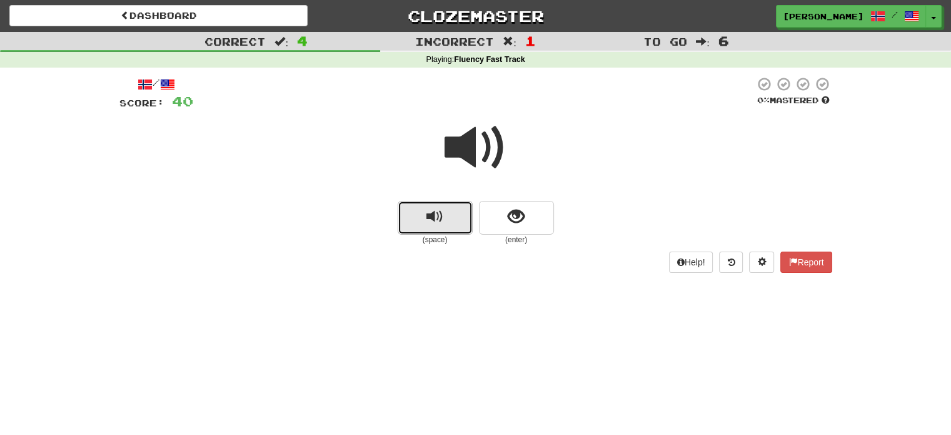
click at [448, 223] on button "replay audio" at bounding box center [435, 218] width 75 height 34
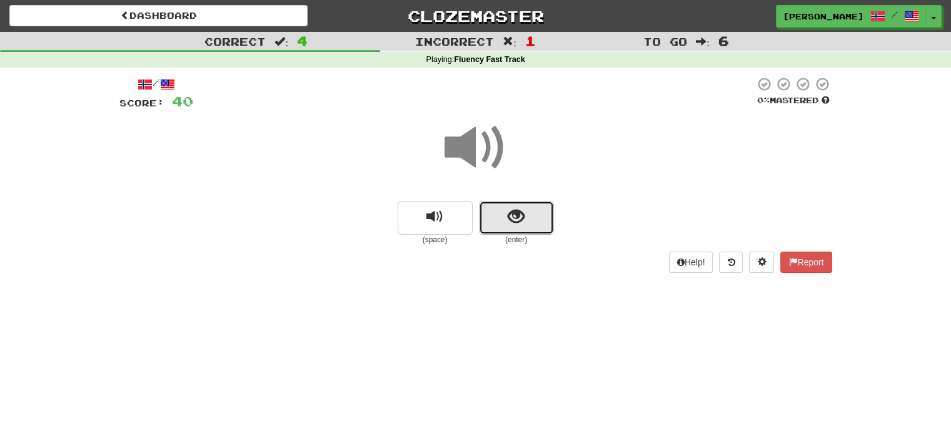
click at [506, 217] on button "show sentence" at bounding box center [516, 218] width 75 height 34
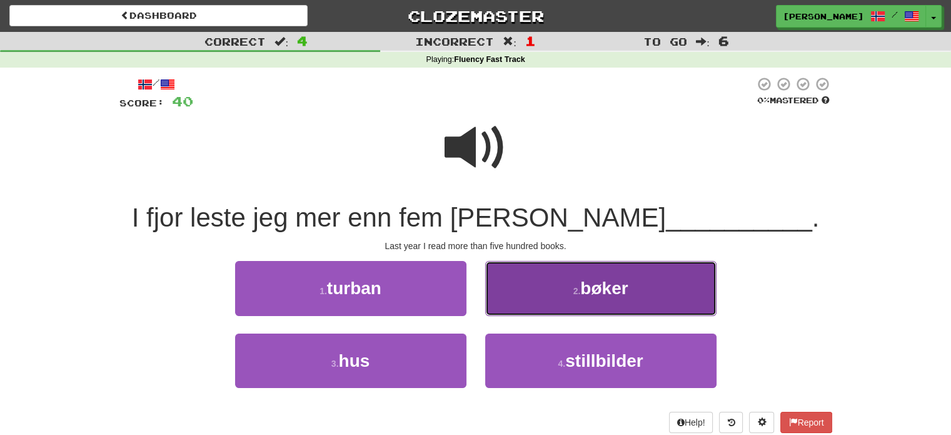
click at [548, 292] on button "2 . bøker" at bounding box center [600, 288] width 231 height 54
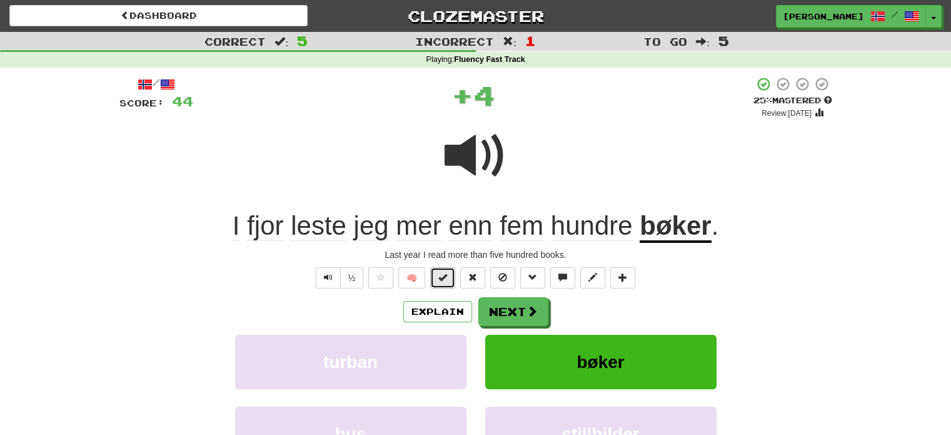
click at [444, 278] on span at bounding box center [442, 277] width 9 height 9
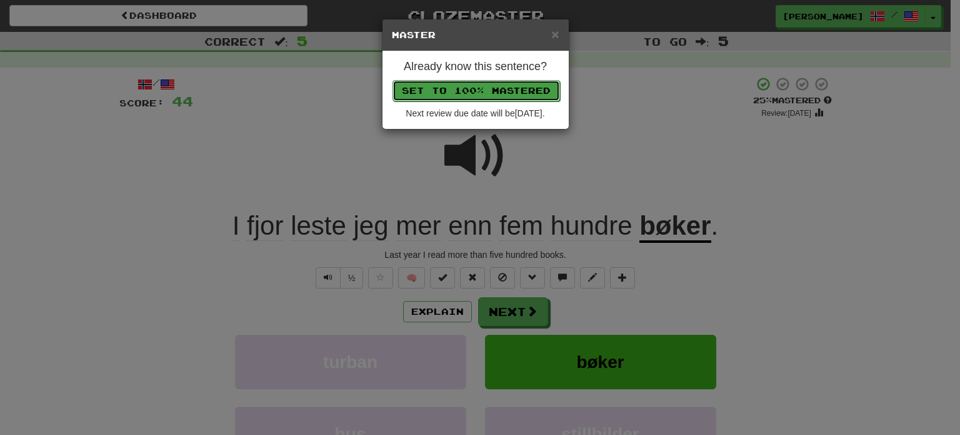
click at [448, 91] on button "Set to 100% Mastered" at bounding box center [477, 90] width 168 height 21
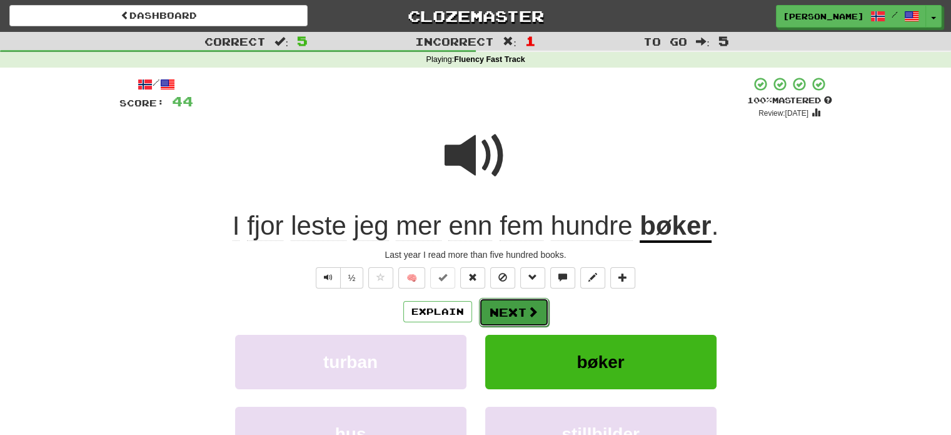
click at [485, 314] on button "Next" at bounding box center [514, 312] width 70 height 29
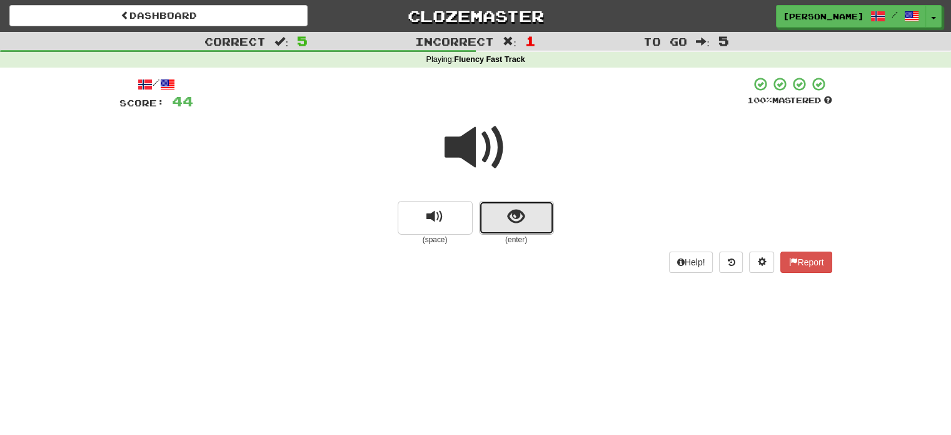
click at [508, 227] on button "show sentence" at bounding box center [516, 218] width 75 height 34
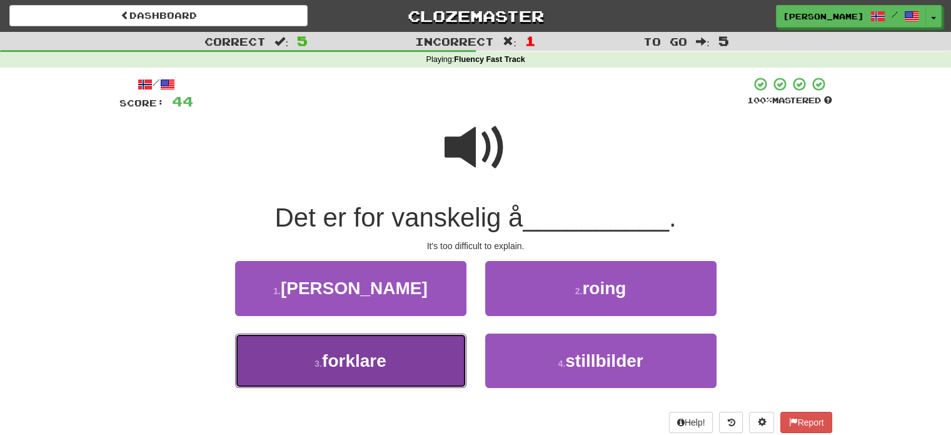
click at [409, 366] on button "3 . forklare" at bounding box center [350, 360] width 231 height 54
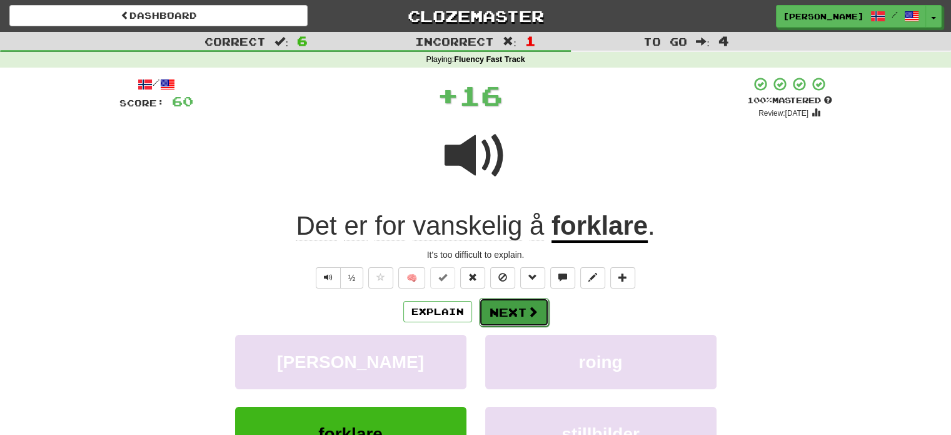
click at [531, 307] on span at bounding box center [532, 311] width 11 height 11
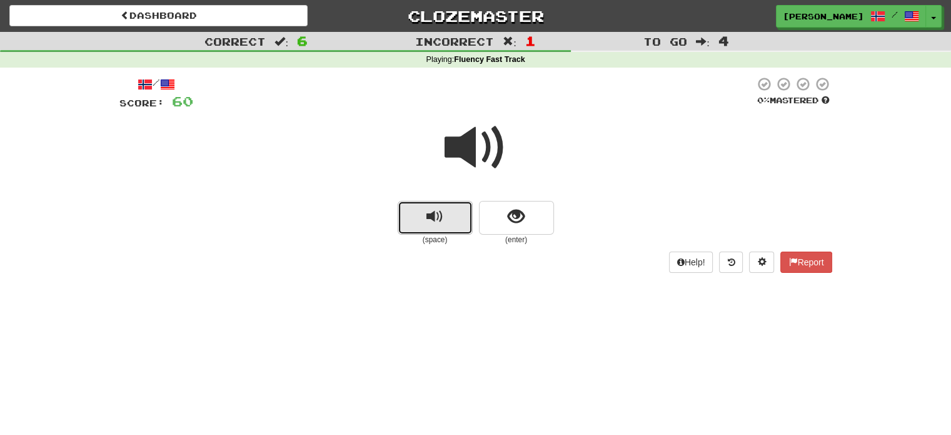
click at [430, 223] on span "replay audio" at bounding box center [434, 216] width 17 height 17
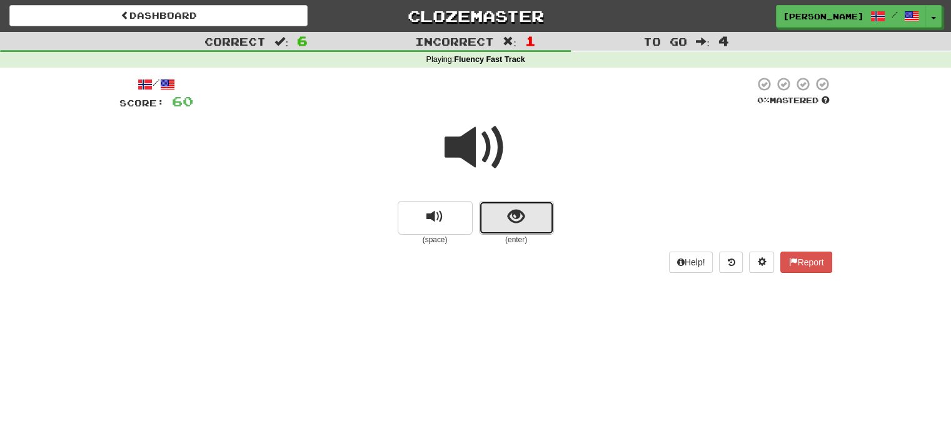
click at [506, 216] on button "show sentence" at bounding box center [516, 218] width 75 height 34
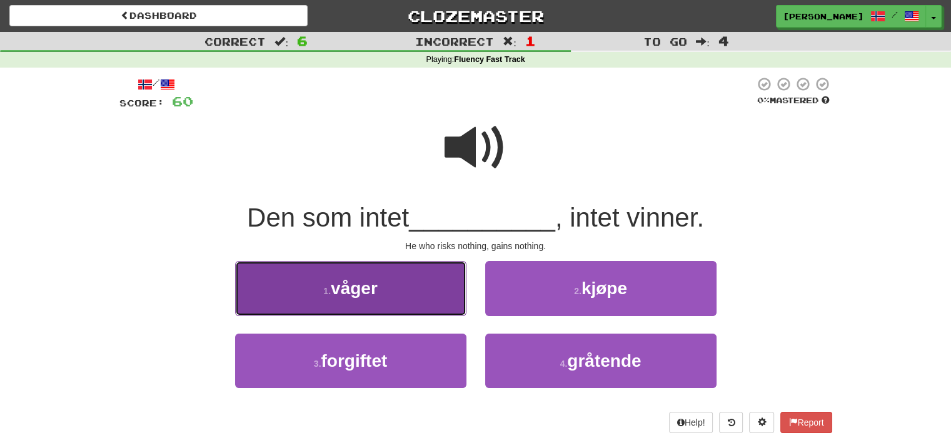
click at [425, 294] on button "1 . våger" at bounding box center [350, 288] width 231 height 54
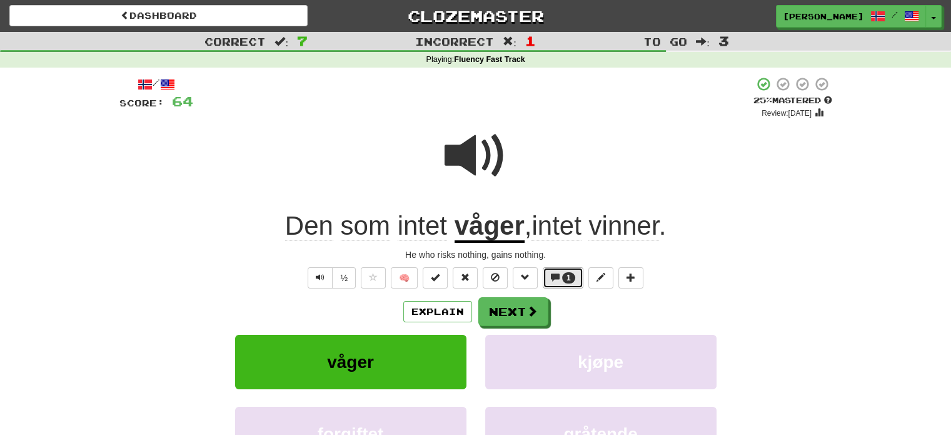
click at [565, 274] on span "1" at bounding box center [568, 277] width 13 height 11
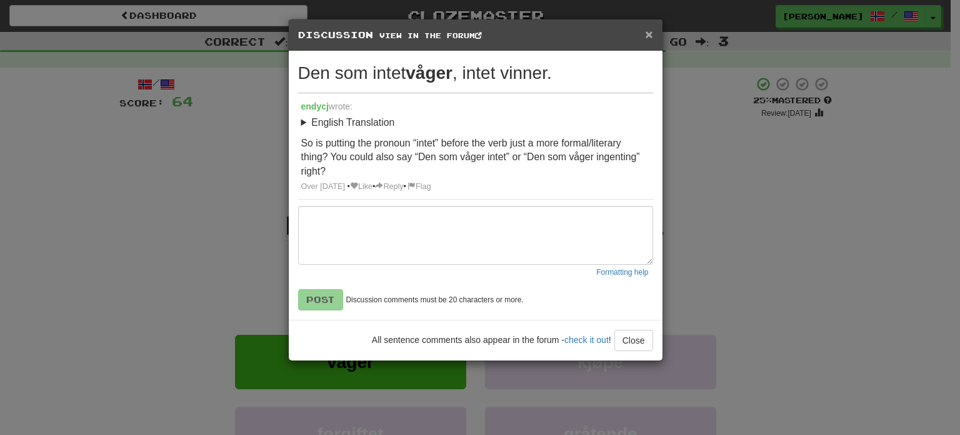
click at [649, 32] on span "×" at bounding box center [649, 34] width 8 height 14
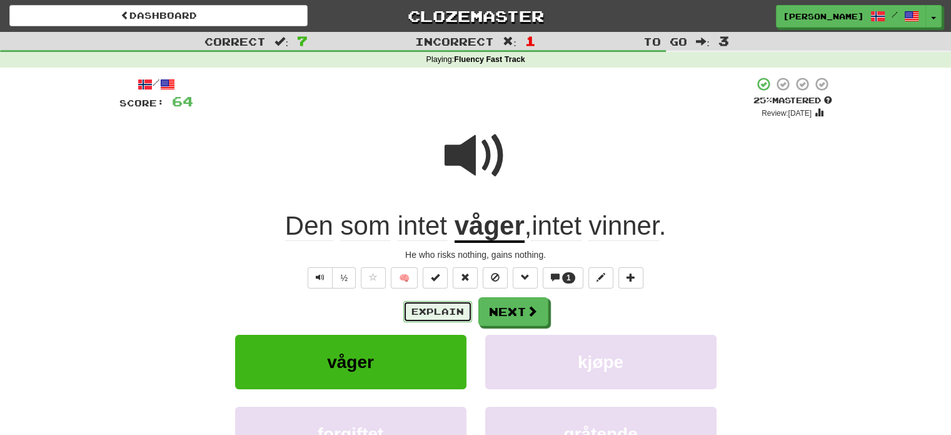
click at [447, 314] on button "Explain" at bounding box center [437, 311] width 69 height 21
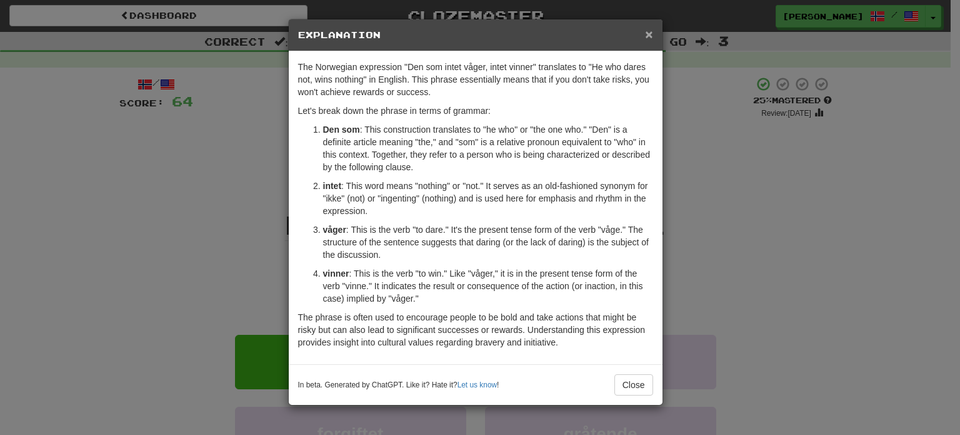
click at [648, 34] on span "×" at bounding box center [649, 34] width 8 height 14
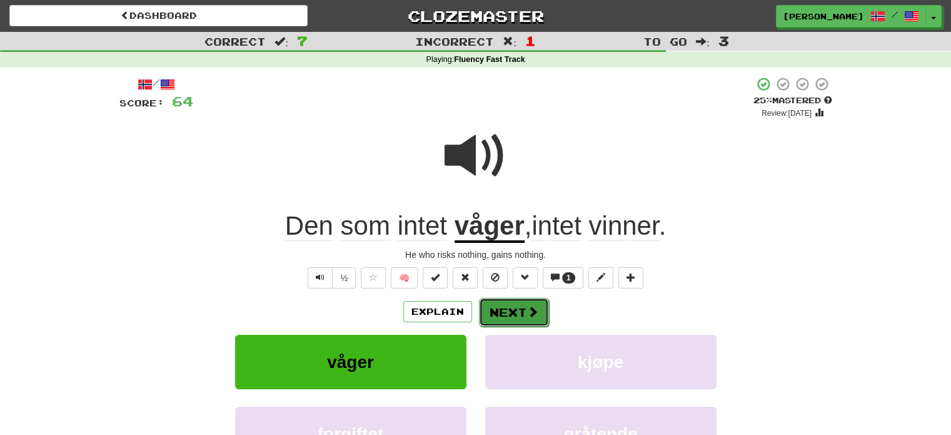
click at [511, 304] on button "Next" at bounding box center [514, 312] width 70 height 29
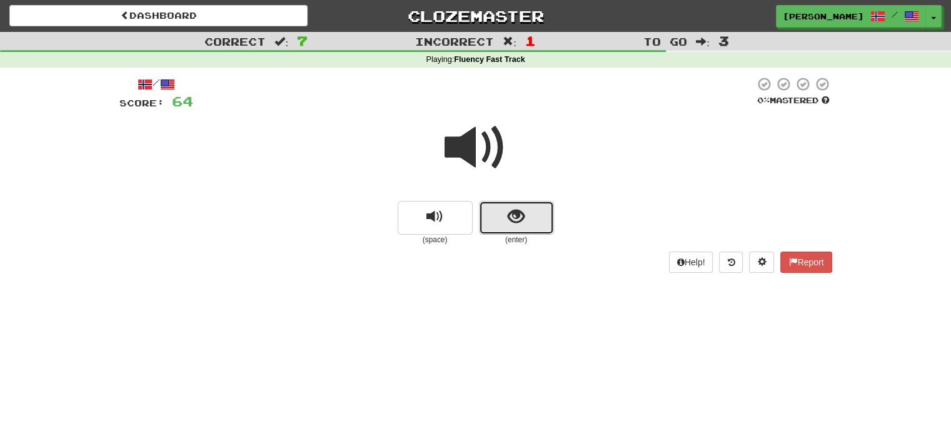
click at [511, 220] on span "show sentence" at bounding box center [516, 216] width 17 height 17
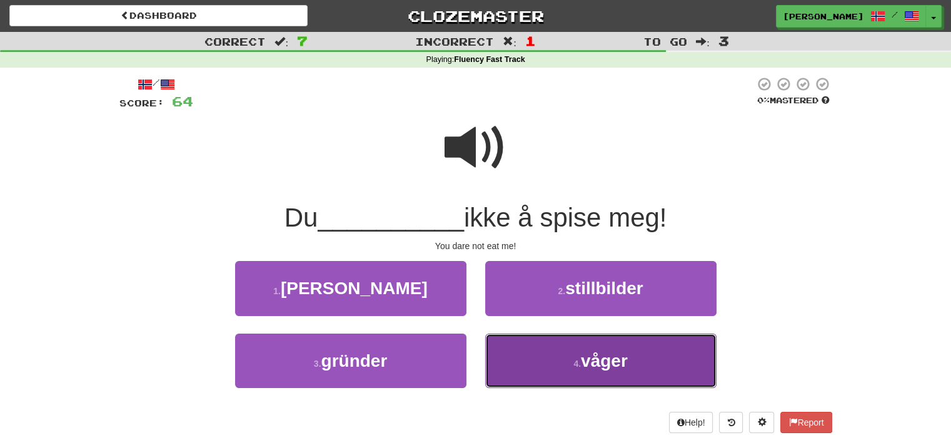
click at [569, 363] on button "4 . våger" at bounding box center [600, 360] width 231 height 54
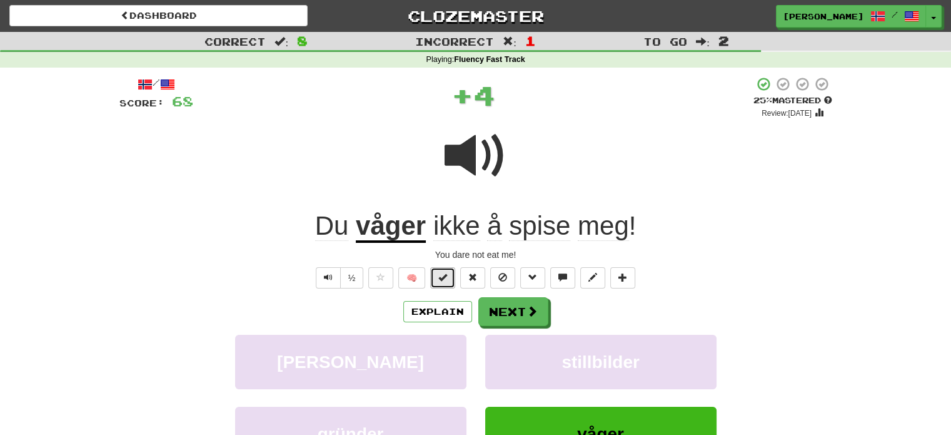
click at [445, 278] on span at bounding box center [442, 277] width 9 height 9
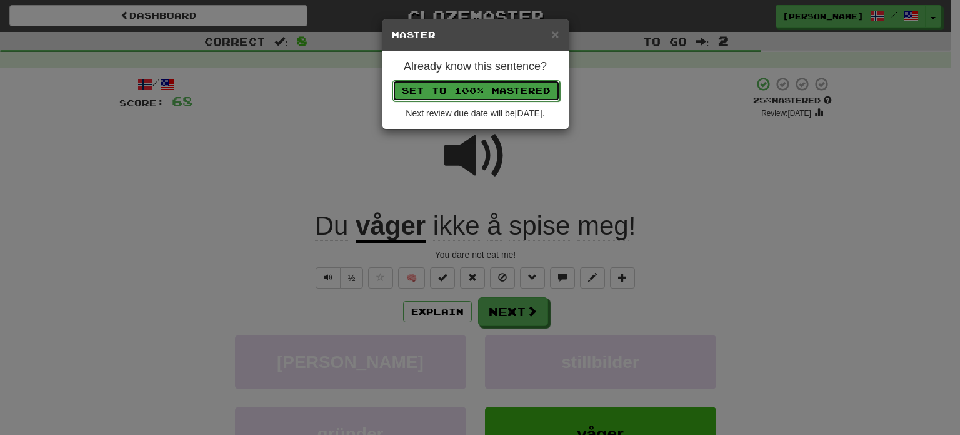
click at [479, 80] on button "Set to 100% Mastered" at bounding box center [477, 90] width 168 height 21
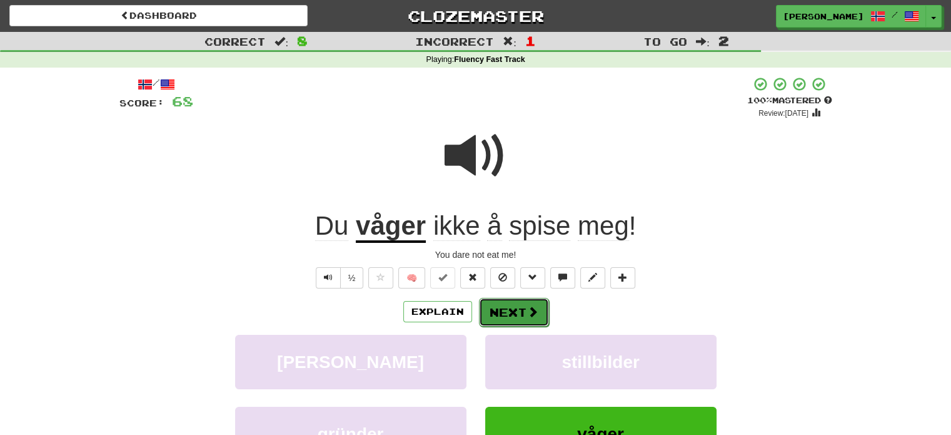
click at [500, 312] on button "Next" at bounding box center [514, 312] width 70 height 29
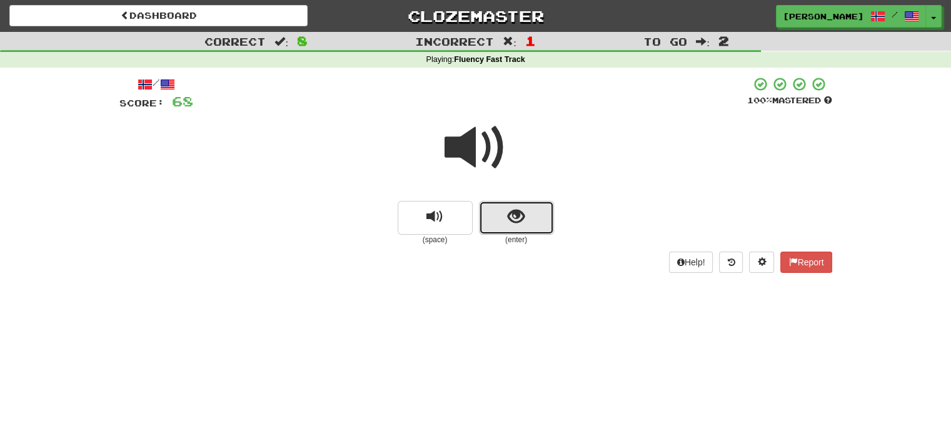
click at [488, 204] on button "show sentence" at bounding box center [516, 218] width 75 height 34
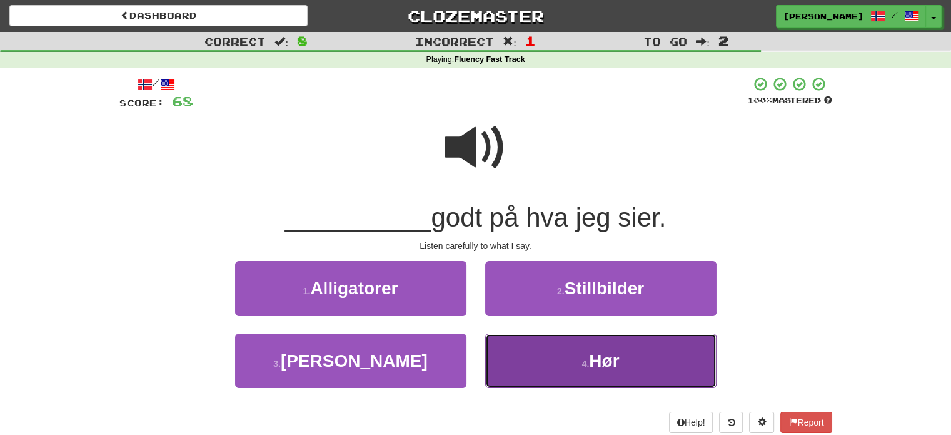
click at [565, 375] on button "4 . Hør" at bounding box center [600, 360] width 231 height 54
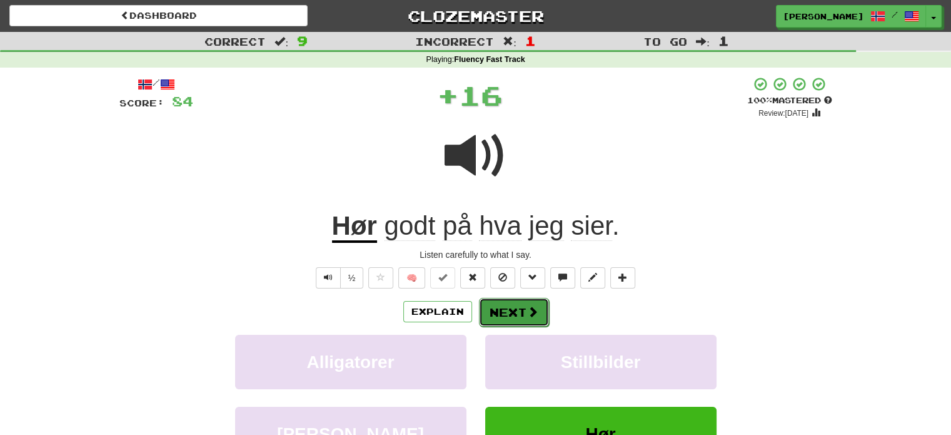
click at [517, 304] on button "Next" at bounding box center [514, 312] width 70 height 29
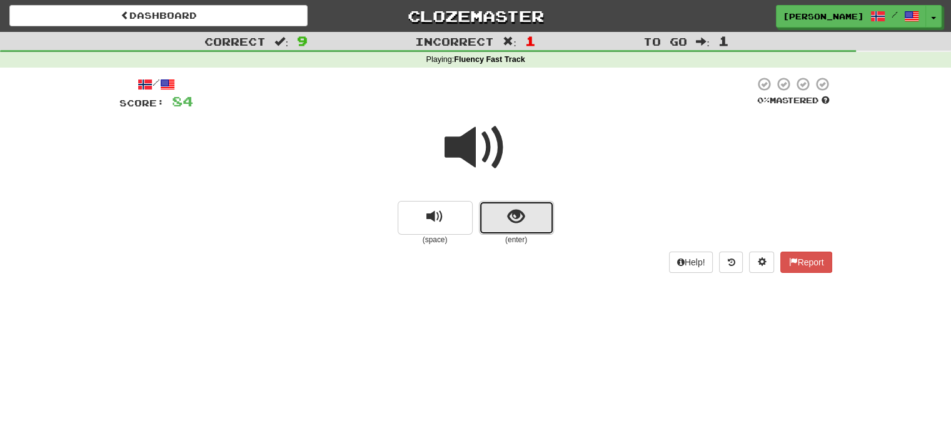
click at [523, 224] on span "show sentence" at bounding box center [516, 216] width 17 height 17
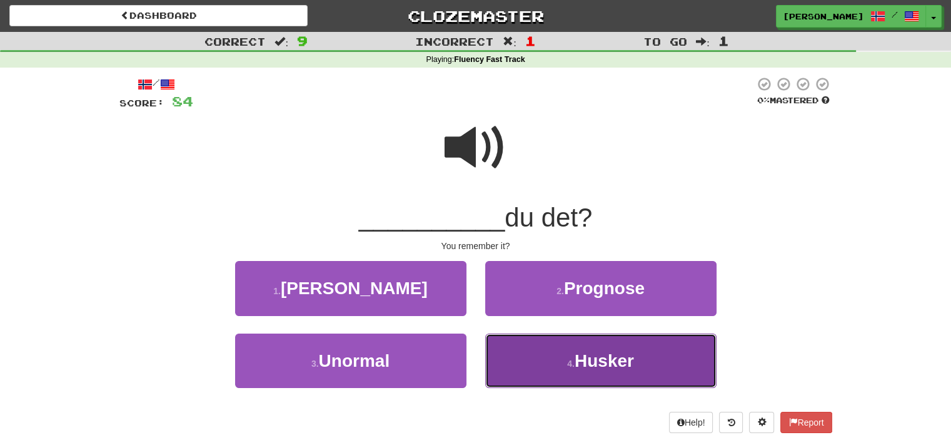
click at [551, 360] on button "4 . Husker" at bounding box center [600, 360] width 231 height 54
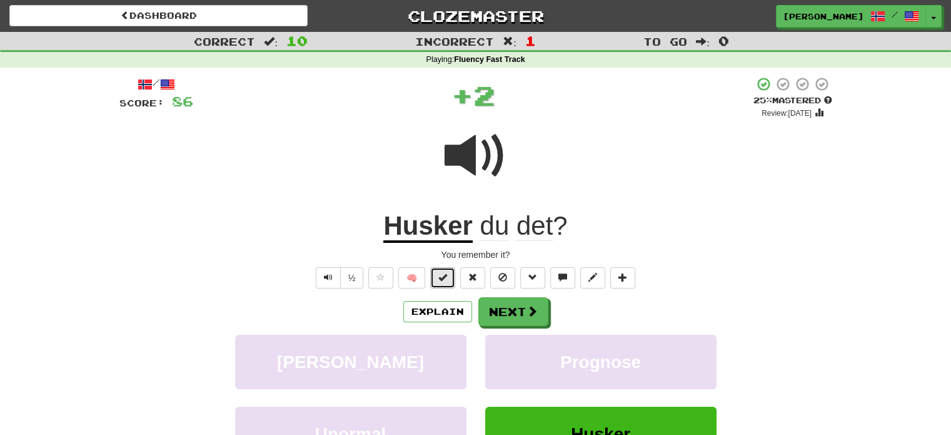
click at [447, 278] on span at bounding box center [442, 277] width 9 height 9
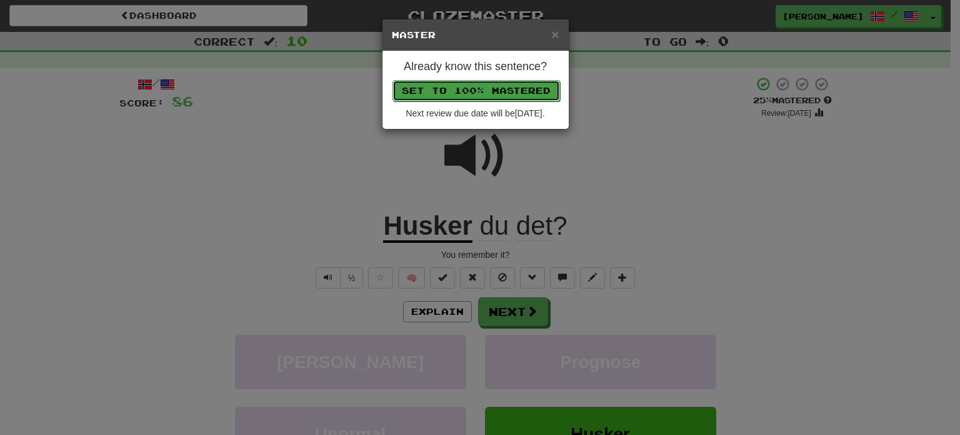
click at [464, 89] on button "Set to 100% Mastered" at bounding box center [477, 90] width 168 height 21
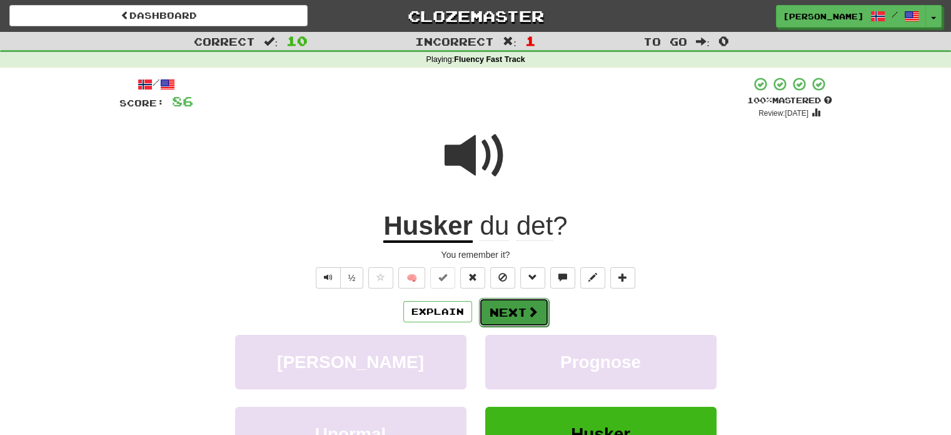
click at [520, 314] on button "Next" at bounding box center [514, 312] width 70 height 29
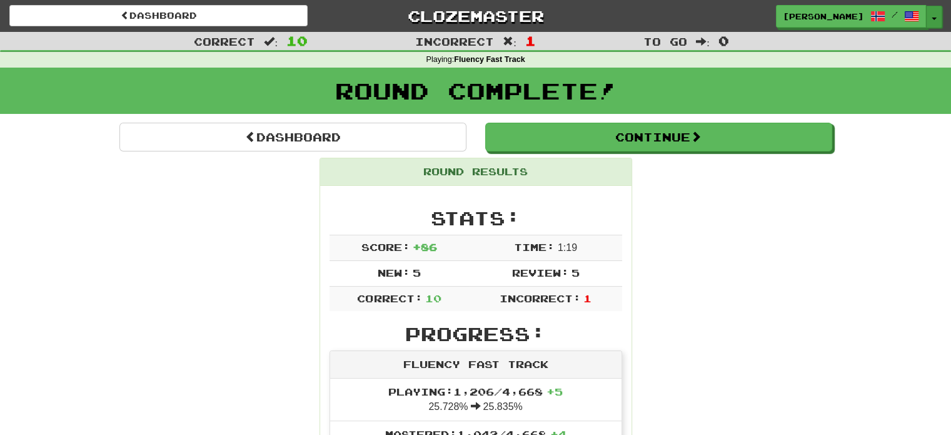
click at [932, 14] on button "Toggle Dropdown" at bounding box center [934, 17] width 16 height 23
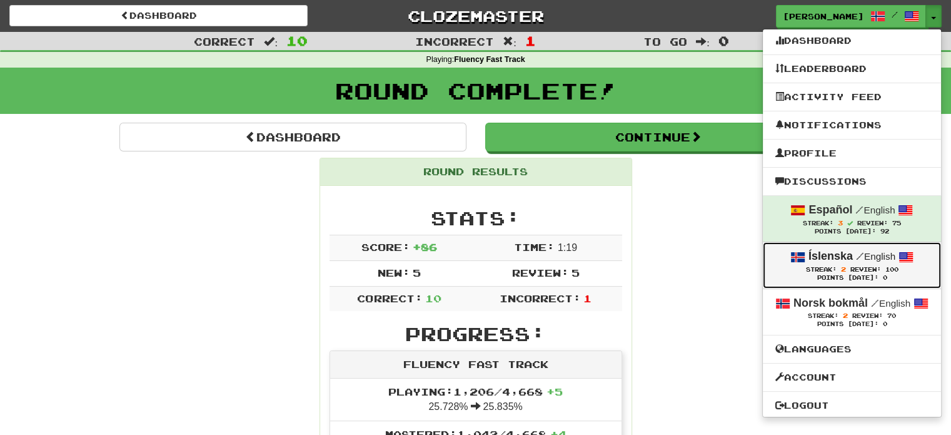
click at [838, 260] on strong "Íslenska" at bounding box center [830, 255] width 44 height 13
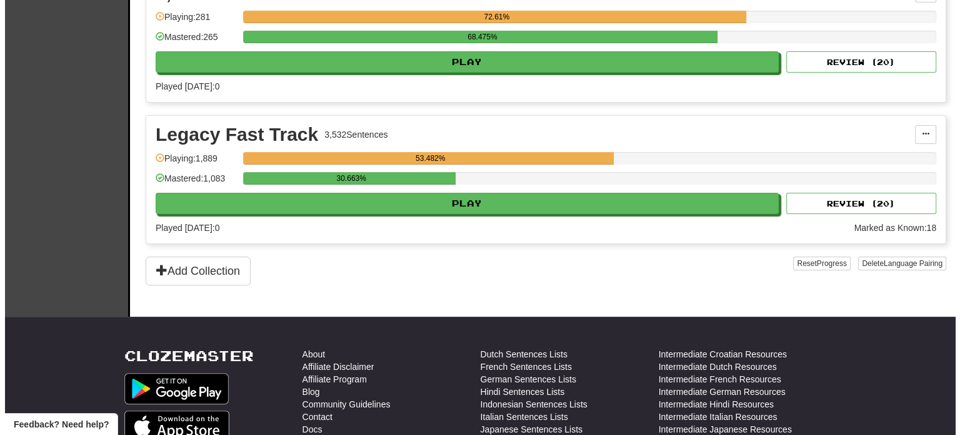
scroll to position [338, 0]
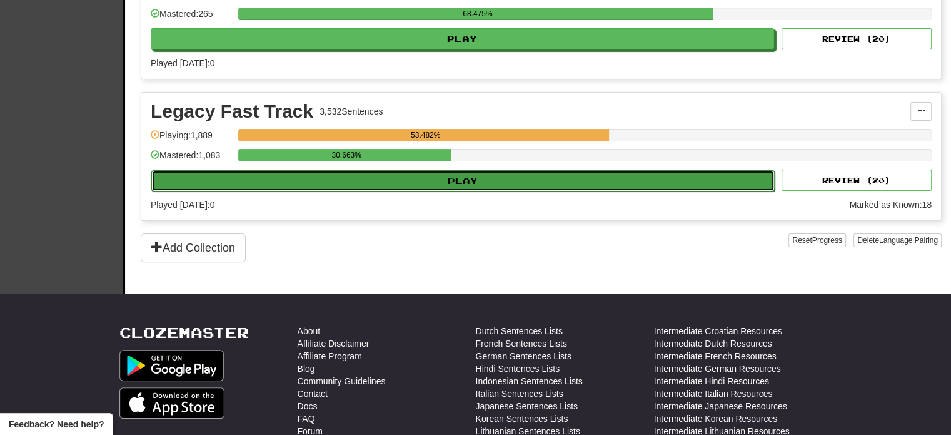
click at [568, 180] on button "Play" at bounding box center [462, 180] width 623 height 21
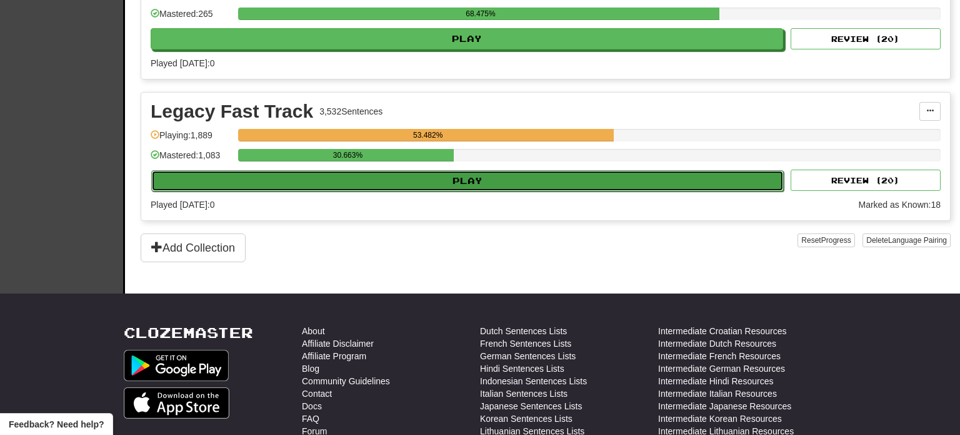
select select "**"
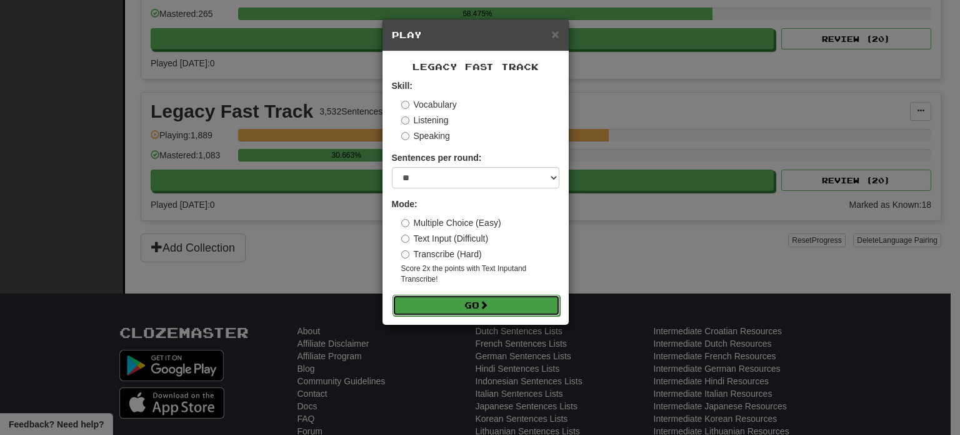
click at [477, 304] on button "Go" at bounding box center [477, 304] width 168 height 21
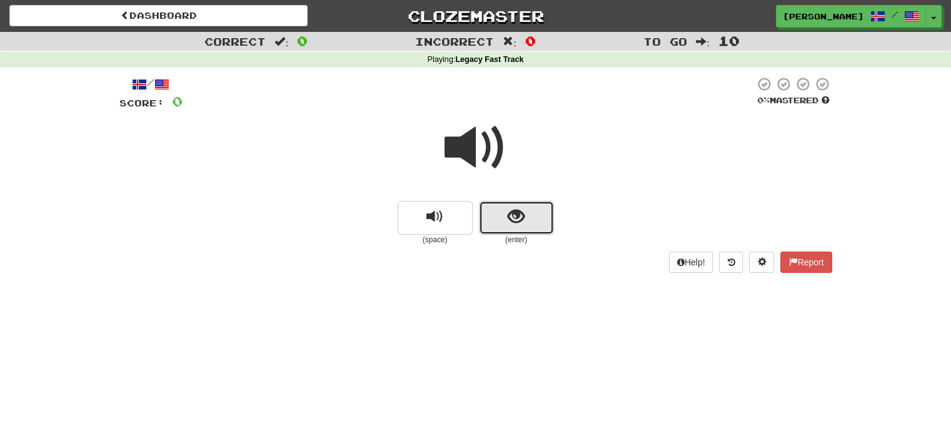
click at [505, 209] on button "show sentence" at bounding box center [516, 218] width 75 height 34
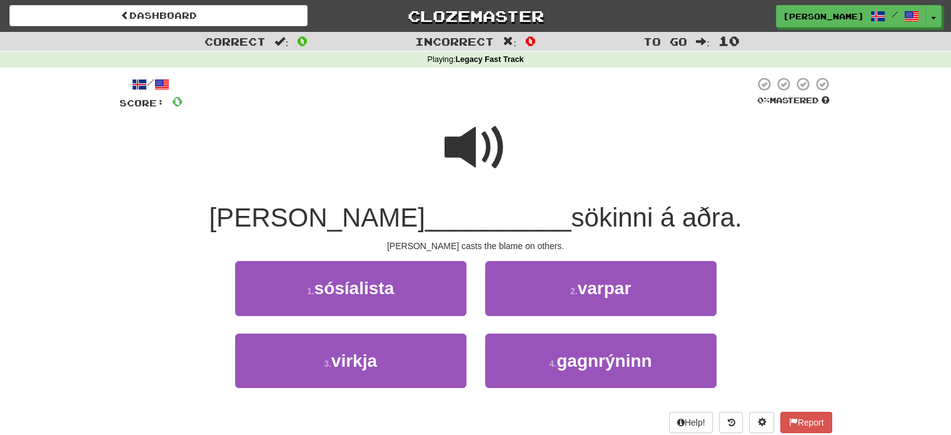
click at [456, 140] on span at bounding box center [476, 147] width 63 height 63
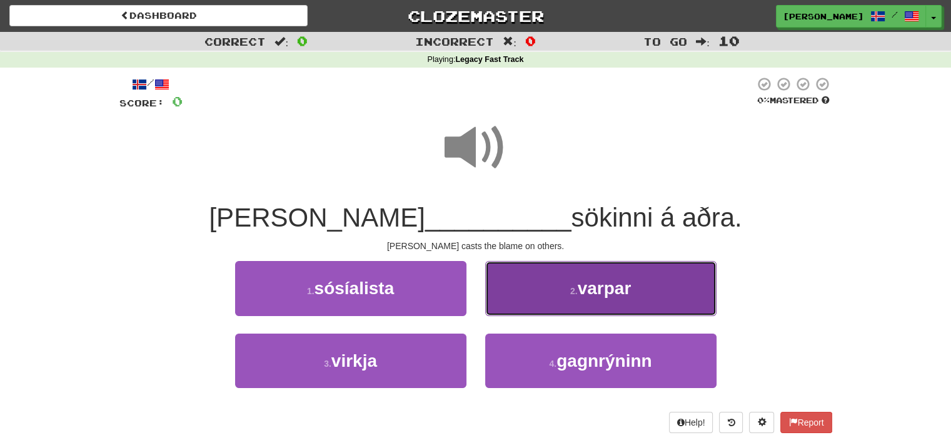
click at [590, 297] on span "varpar" at bounding box center [605, 287] width 54 height 19
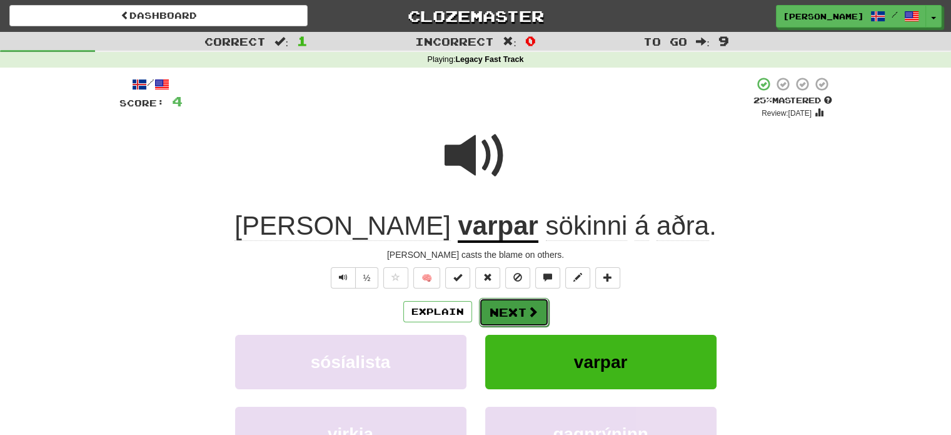
click at [517, 312] on button "Next" at bounding box center [514, 312] width 70 height 29
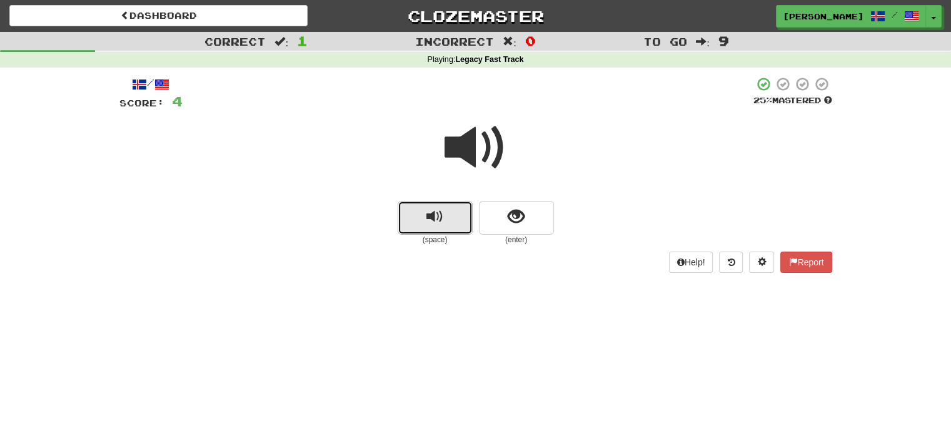
click at [443, 212] on button "replay audio" at bounding box center [435, 218] width 75 height 34
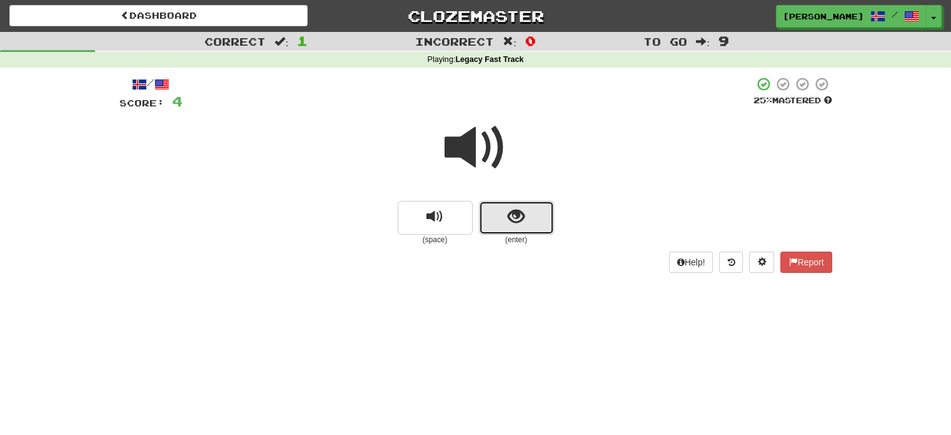
click at [508, 223] on span "show sentence" at bounding box center [516, 216] width 17 height 17
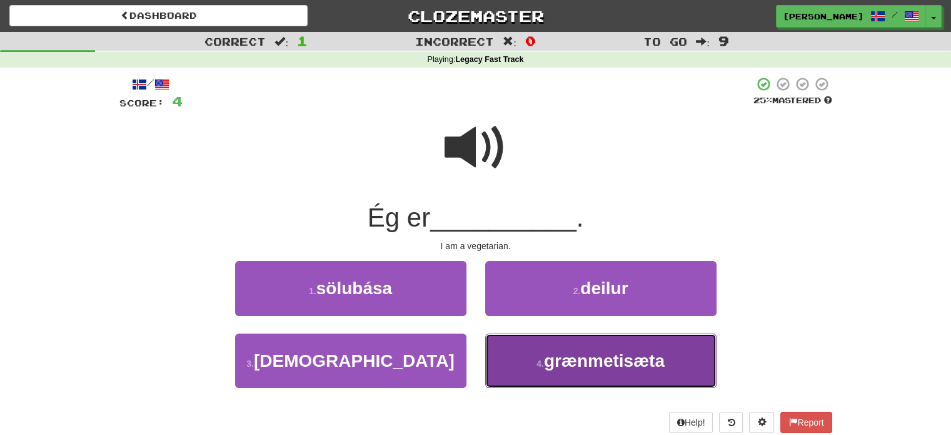
click at [577, 363] on span "grænmetisæta" at bounding box center [604, 360] width 121 height 19
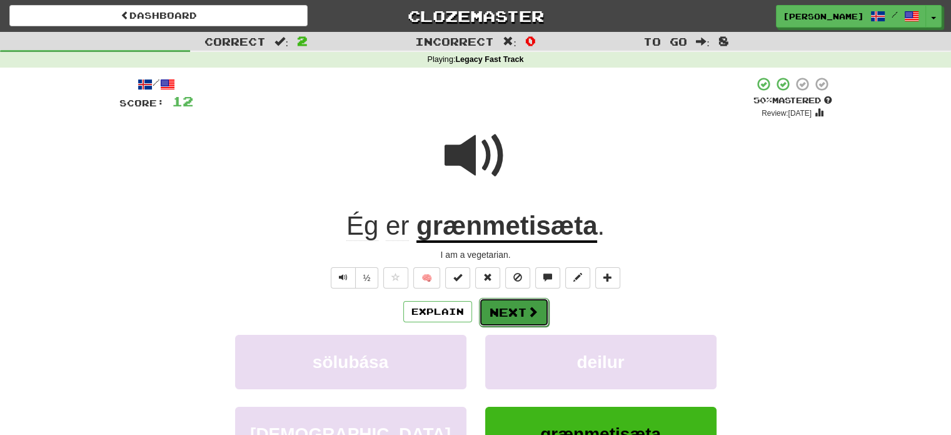
click at [510, 314] on button "Next" at bounding box center [514, 312] width 70 height 29
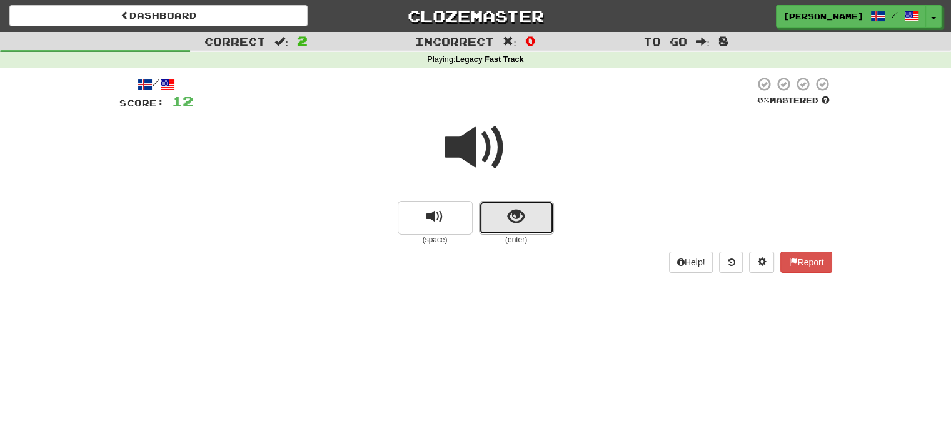
click at [501, 211] on button "show sentence" at bounding box center [516, 218] width 75 height 34
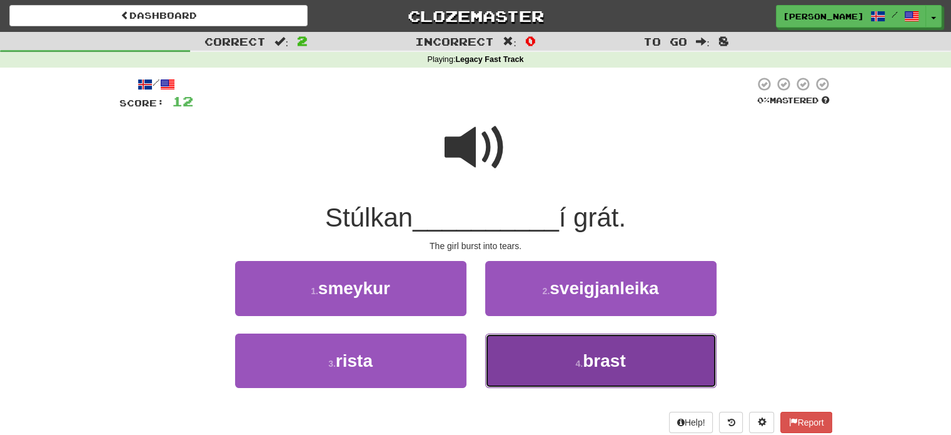
click at [563, 365] on button "4 . [PERSON_NAME]" at bounding box center [600, 360] width 231 height 54
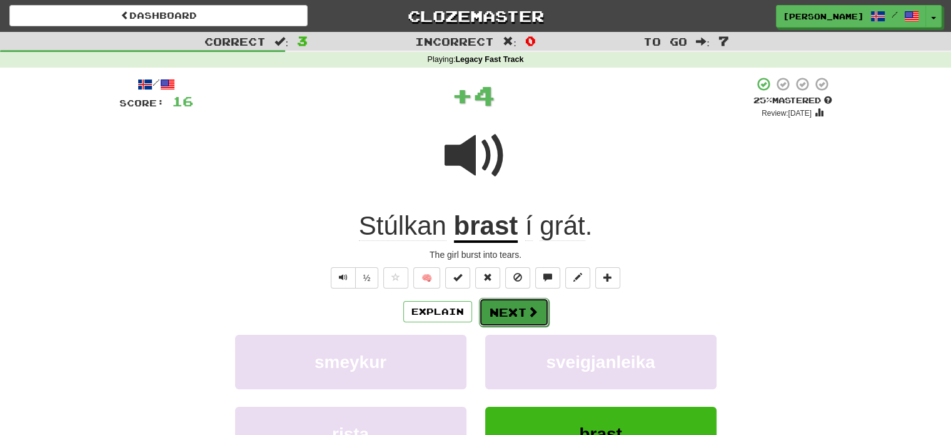
click at [523, 304] on button "Next" at bounding box center [514, 312] width 70 height 29
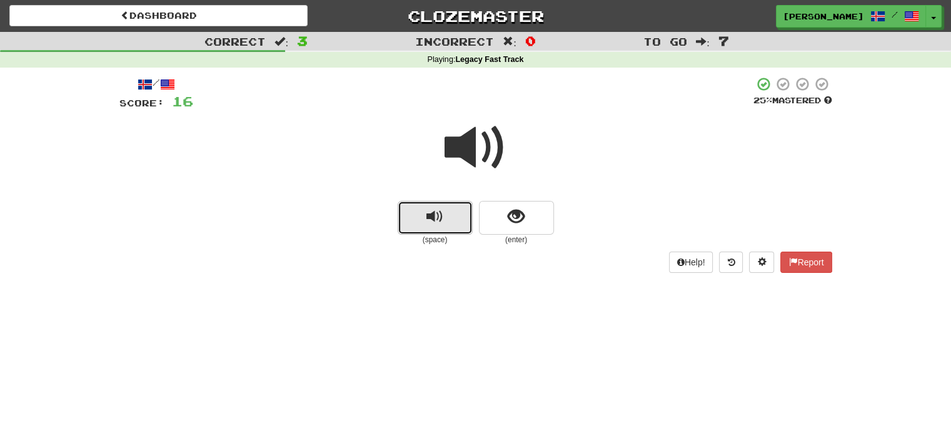
click at [428, 228] on button "replay audio" at bounding box center [435, 218] width 75 height 34
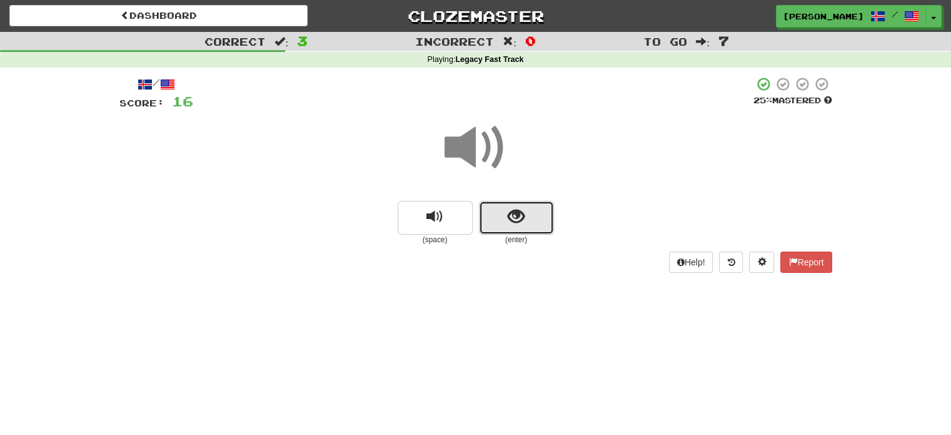
click at [514, 219] on span "show sentence" at bounding box center [516, 216] width 17 height 17
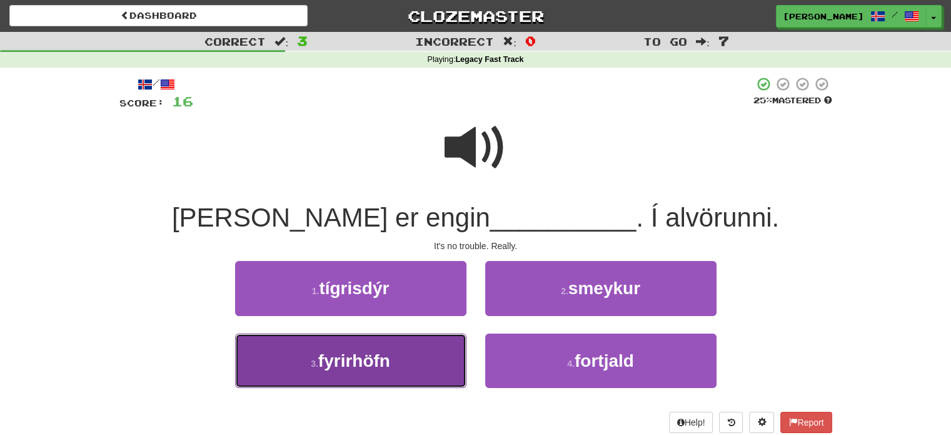
click at [408, 359] on button "3 . fyrirhöfn" at bounding box center [350, 360] width 231 height 54
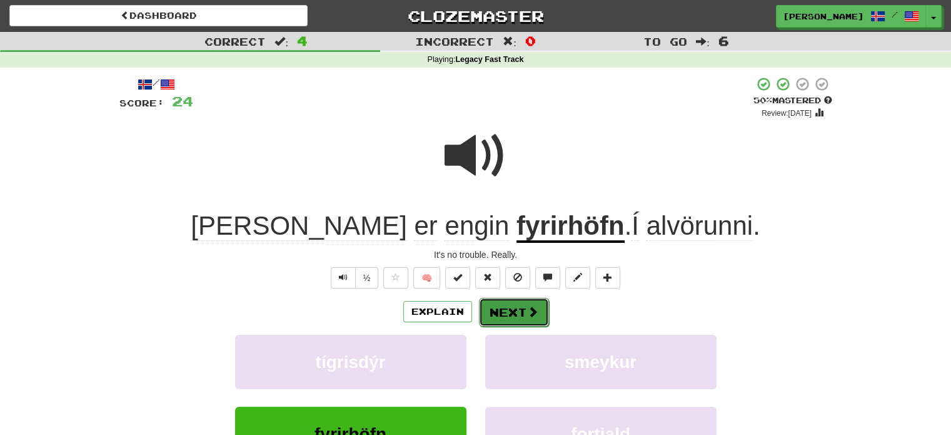
click at [510, 312] on button "Next" at bounding box center [514, 312] width 70 height 29
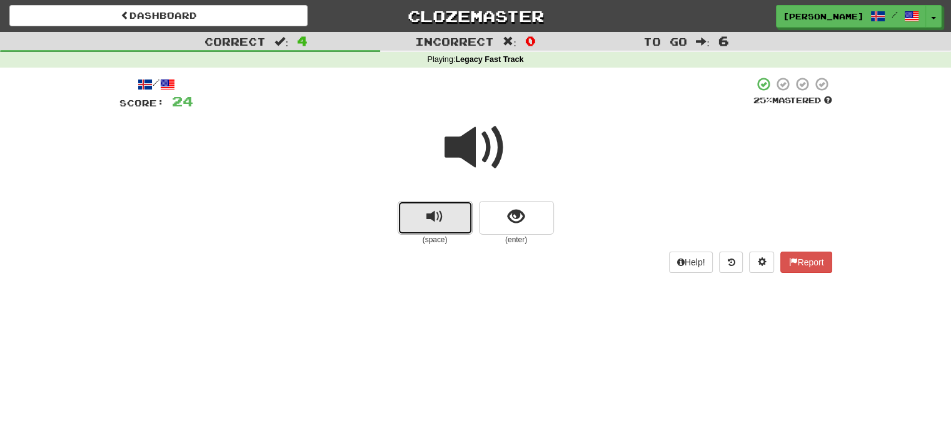
click at [450, 219] on button "replay audio" at bounding box center [435, 218] width 75 height 34
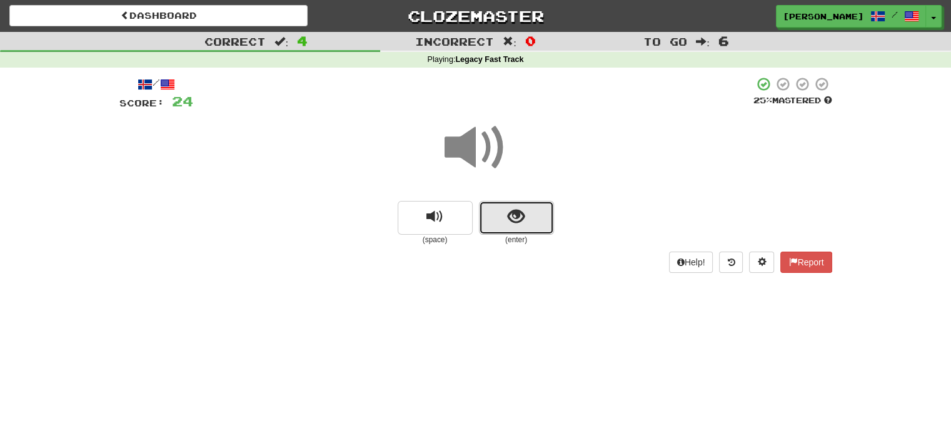
click at [515, 219] on span "show sentence" at bounding box center [516, 216] width 17 height 17
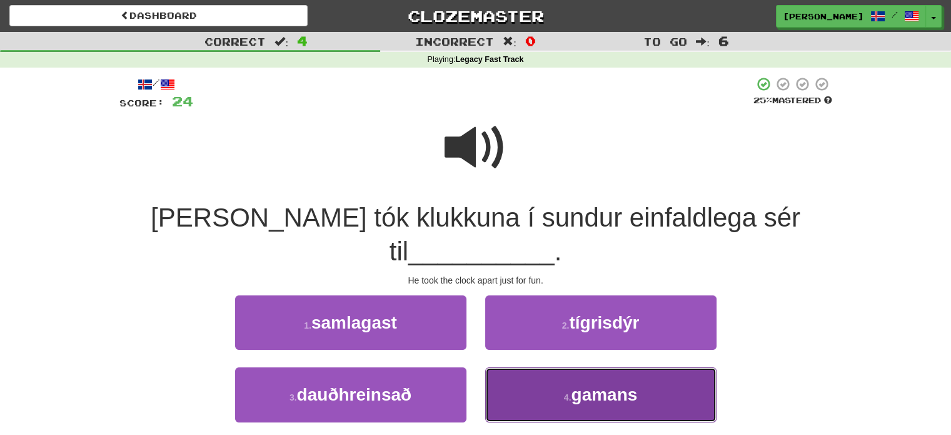
click at [560, 378] on button "4 . gamans" at bounding box center [600, 394] width 231 height 54
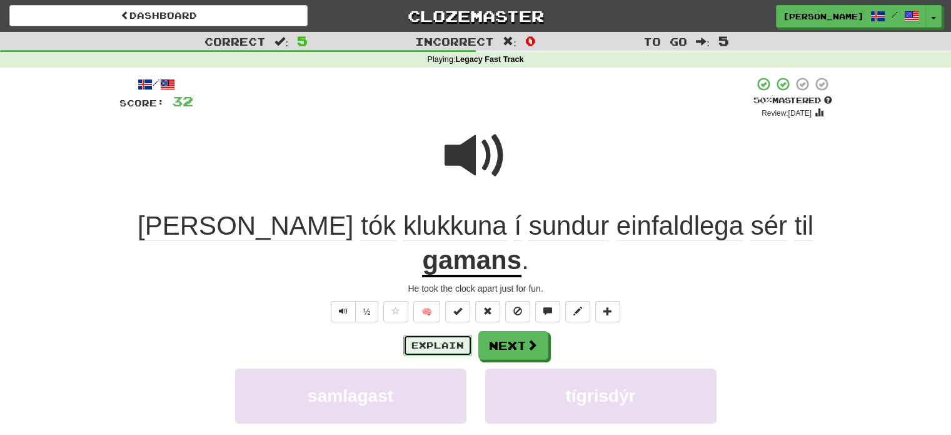
click at [451, 334] on button "Explain" at bounding box center [437, 344] width 69 height 21
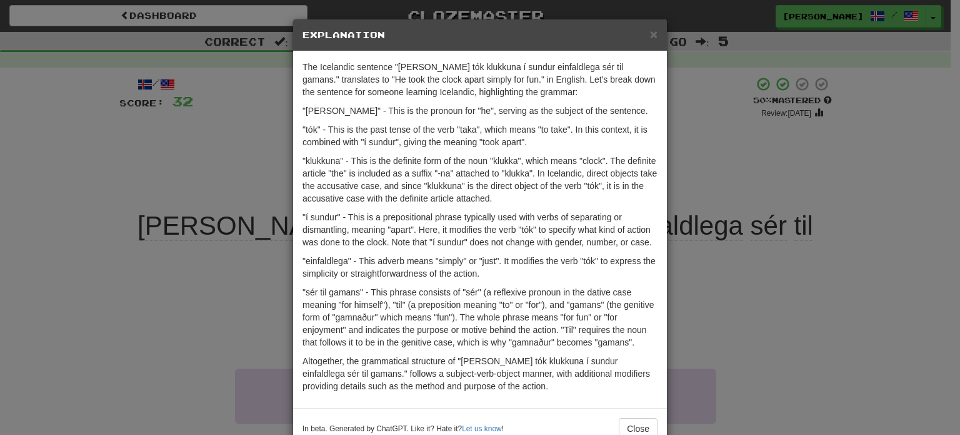
click at [644, 32] on h5 "Explanation" at bounding box center [480, 35] width 355 height 13
click at [650, 32] on span "×" at bounding box center [654, 34] width 8 height 14
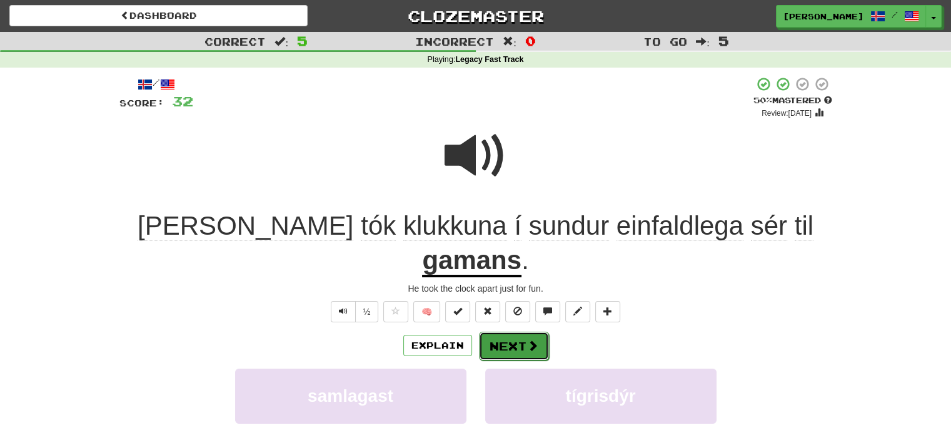
click at [505, 331] on button "Next" at bounding box center [514, 345] width 70 height 29
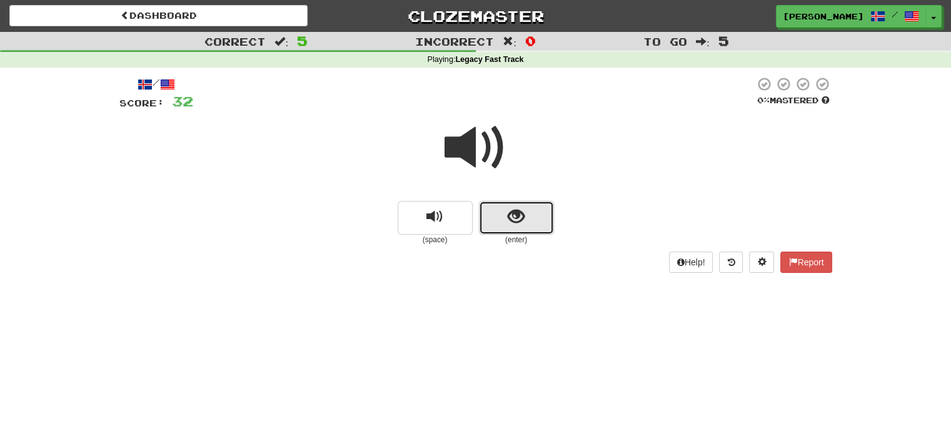
click at [515, 227] on button "show sentence" at bounding box center [516, 218] width 75 height 34
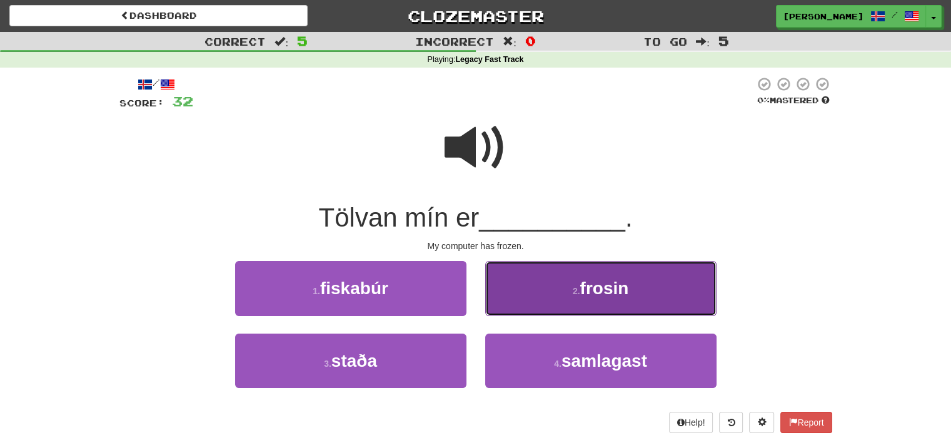
click at [578, 296] on button "2 . frosin" at bounding box center [600, 288] width 231 height 54
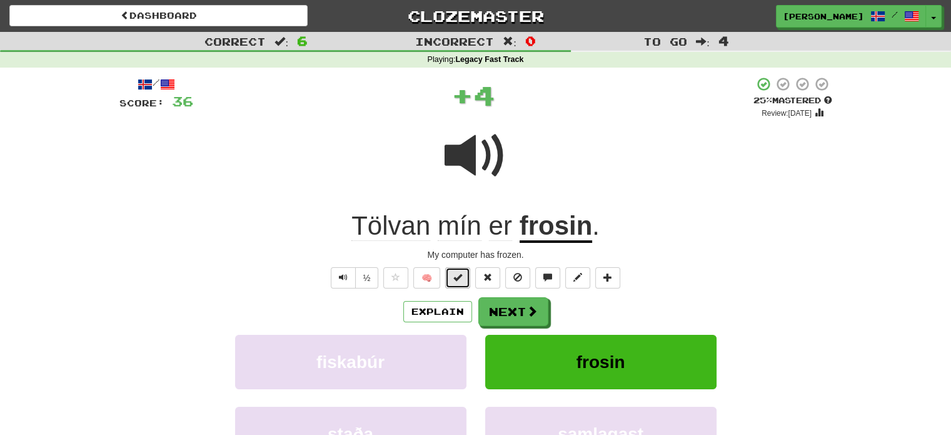
click at [459, 273] on span at bounding box center [457, 277] width 9 height 9
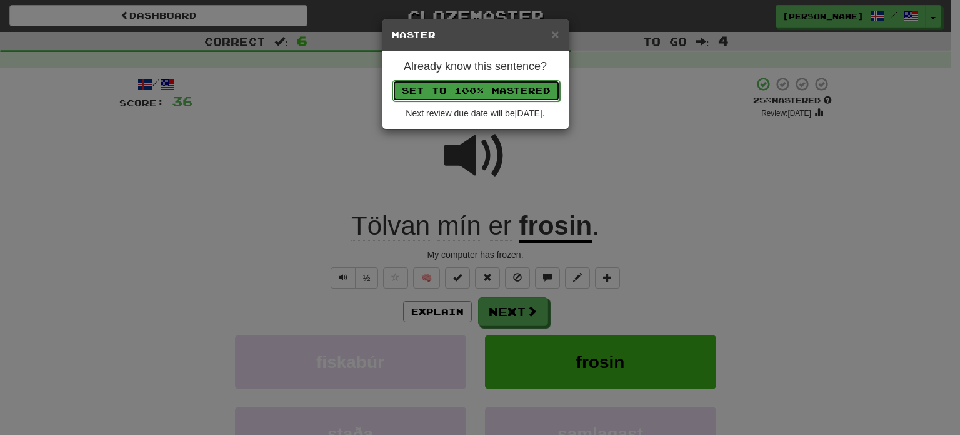
click at [475, 91] on button "Set to 100% Mastered" at bounding box center [477, 90] width 168 height 21
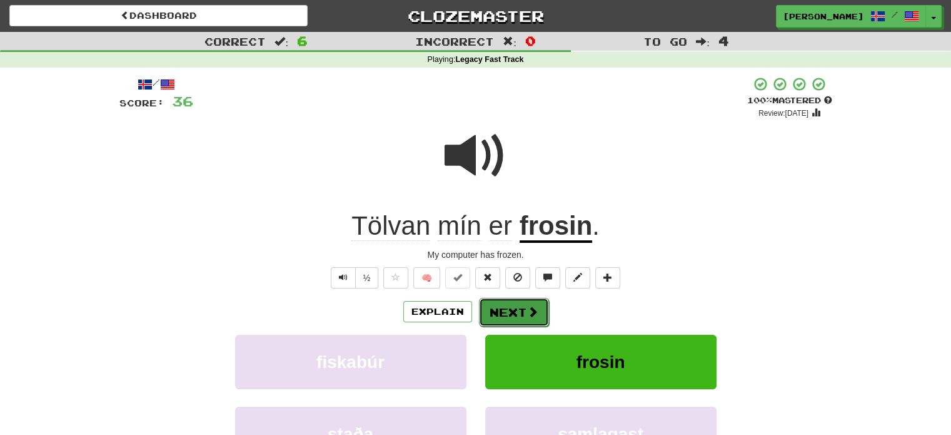
click at [505, 308] on button "Next" at bounding box center [514, 312] width 70 height 29
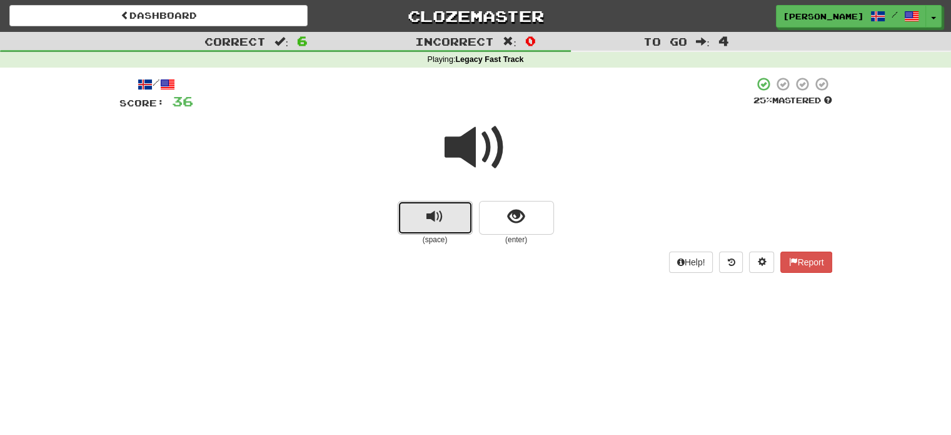
click at [430, 218] on span "replay audio" at bounding box center [434, 216] width 17 height 17
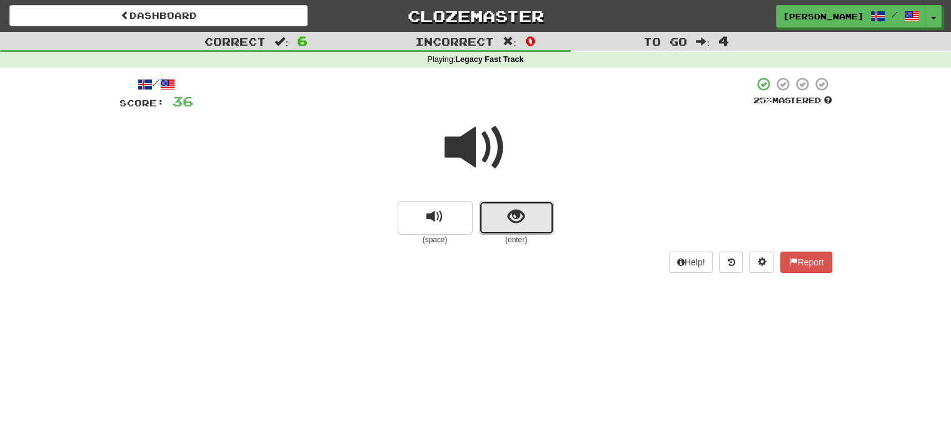
click at [491, 216] on button "show sentence" at bounding box center [516, 218] width 75 height 34
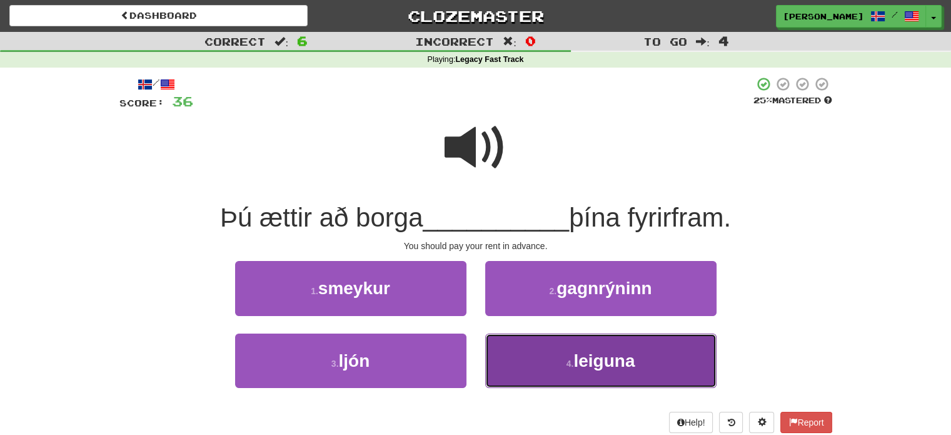
click at [605, 377] on button "4 . [GEOGRAPHIC_DATA]" at bounding box center [600, 360] width 231 height 54
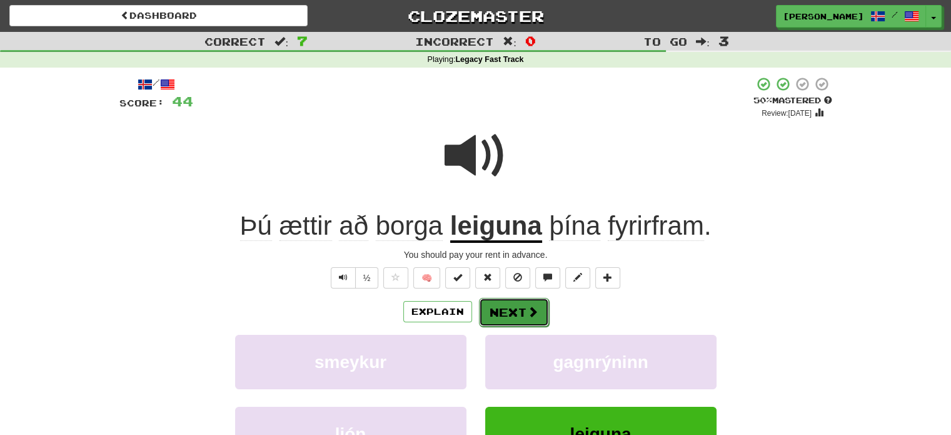
click at [498, 312] on button "Next" at bounding box center [514, 312] width 70 height 29
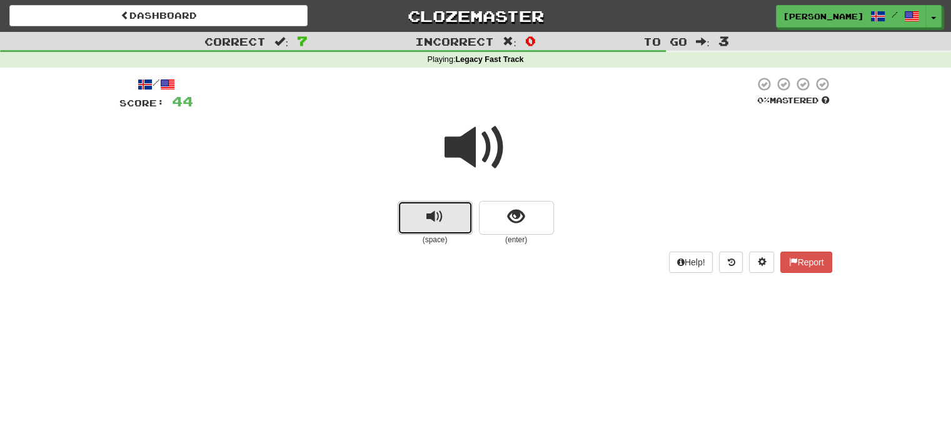
click at [420, 219] on button "replay audio" at bounding box center [435, 218] width 75 height 34
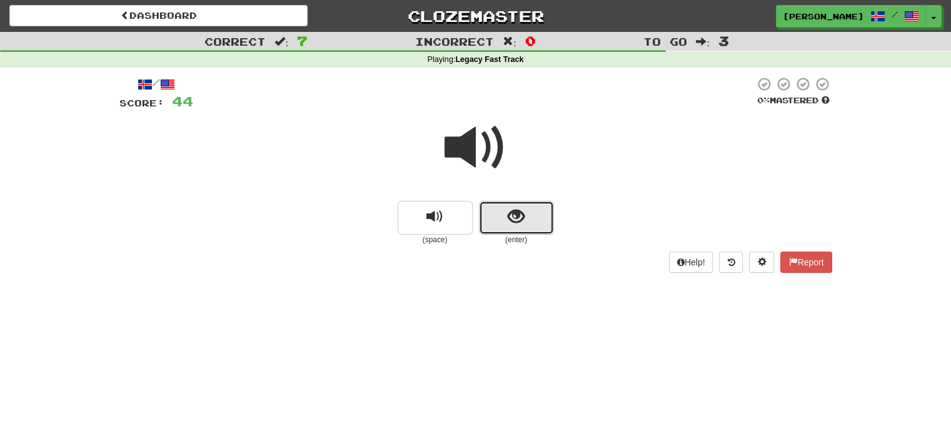
click at [505, 216] on button "show sentence" at bounding box center [516, 218] width 75 height 34
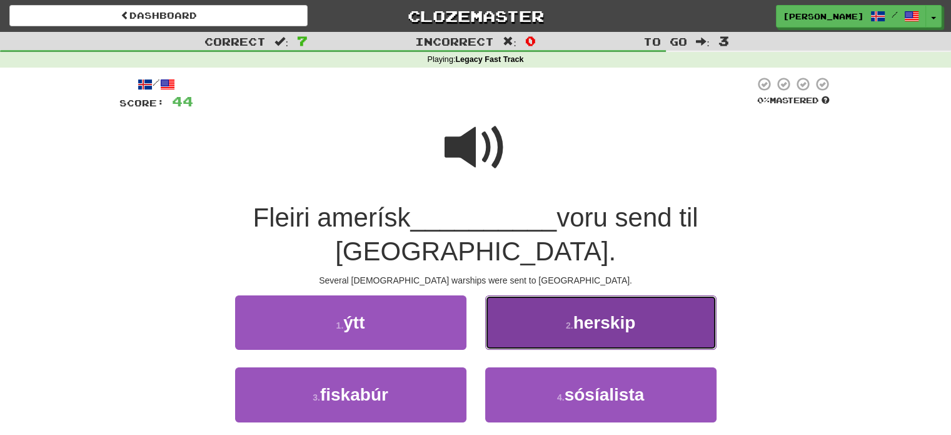
click at [530, 295] on button "2 . herskip" at bounding box center [600, 322] width 231 height 54
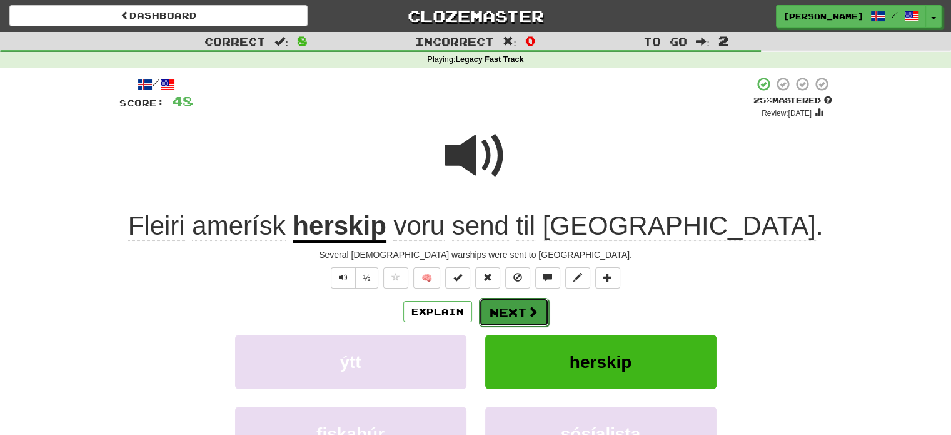
click at [500, 315] on button "Next" at bounding box center [514, 312] width 70 height 29
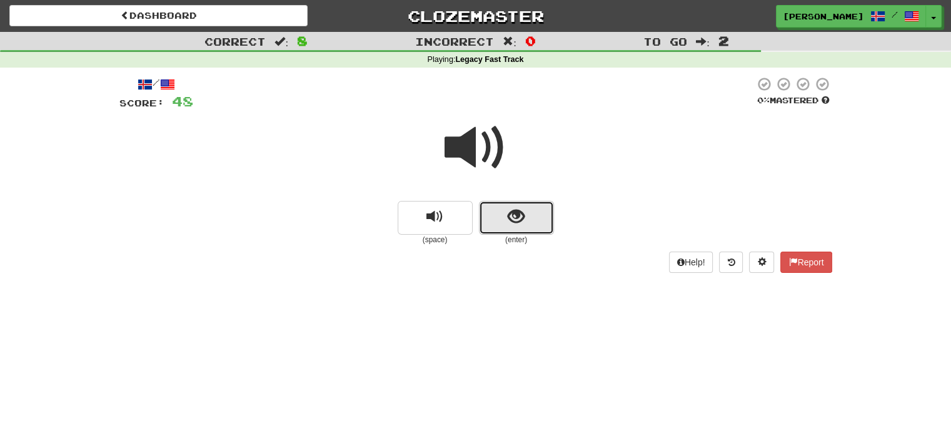
click at [508, 224] on span "show sentence" at bounding box center [516, 216] width 17 height 17
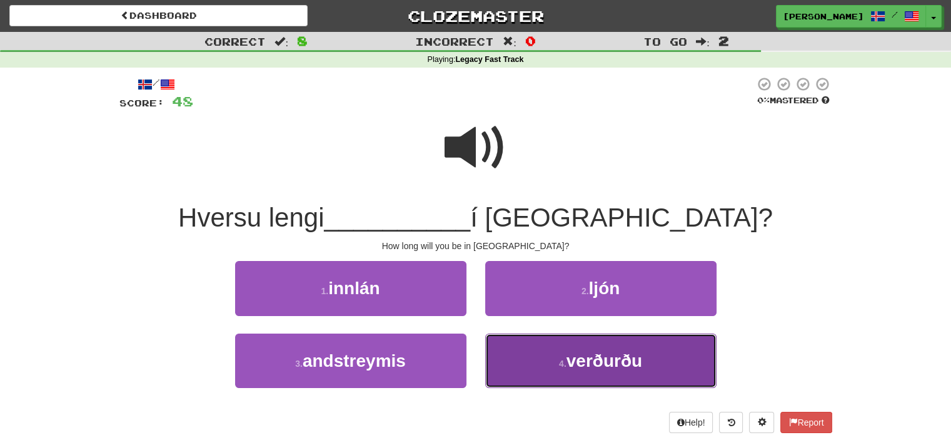
click at [547, 362] on button "4 . verðurðu" at bounding box center [600, 360] width 231 height 54
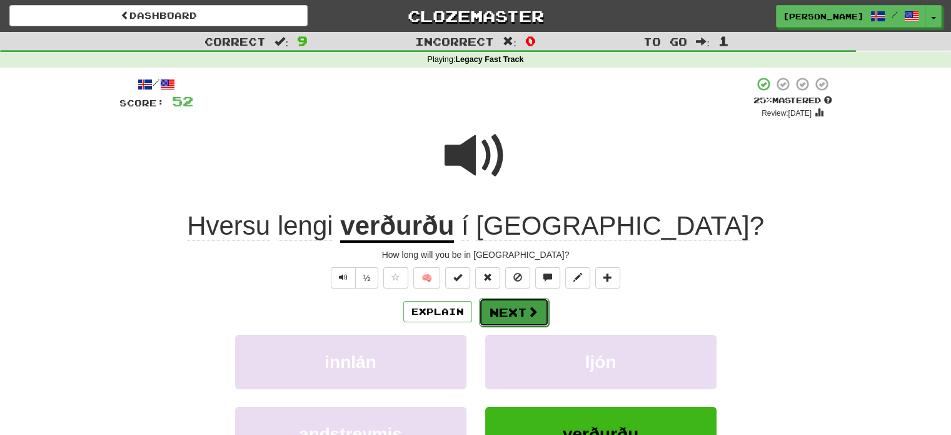
click at [496, 308] on button "Next" at bounding box center [514, 312] width 70 height 29
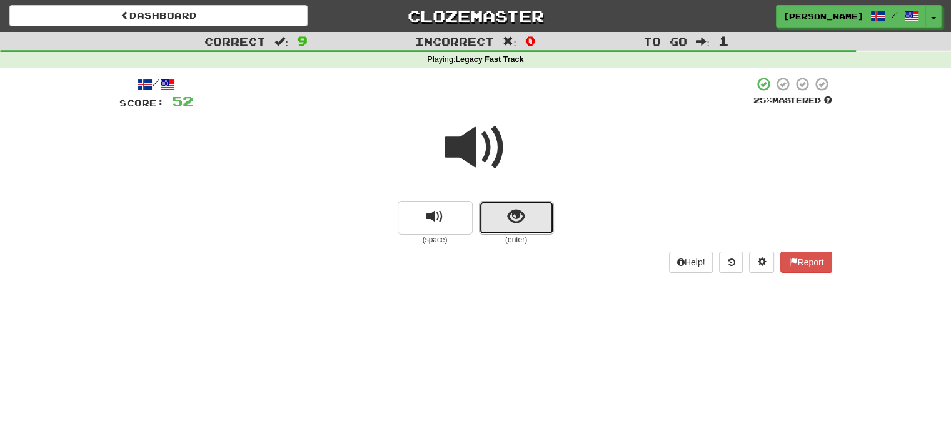
click at [530, 223] on button "show sentence" at bounding box center [516, 218] width 75 height 34
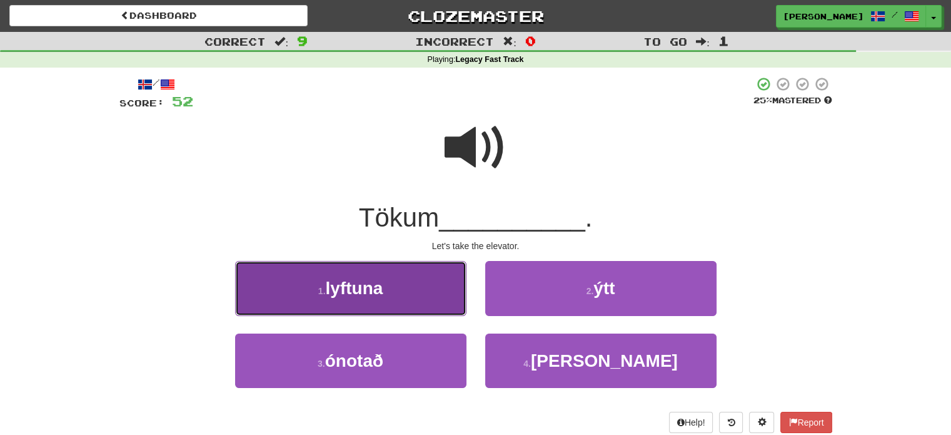
click at [433, 272] on button "1 . [GEOGRAPHIC_DATA]" at bounding box center [350, 288] width 231 height 54
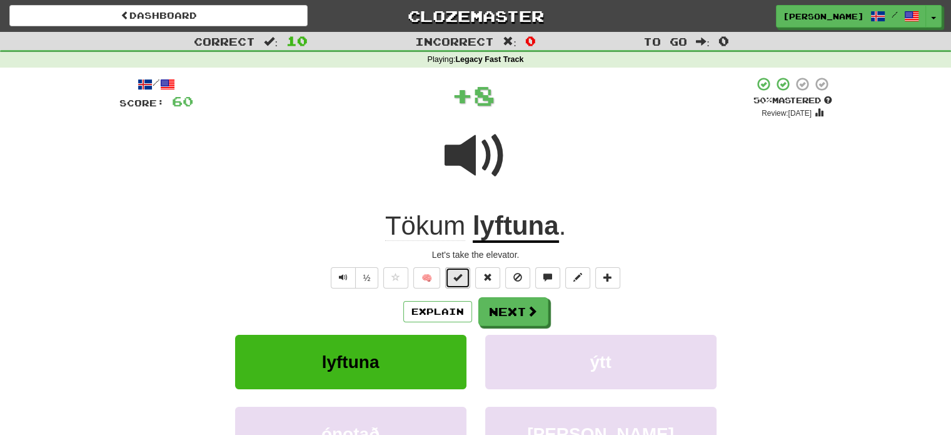
click at [468, 277] on button at bounding box center [457, 277] width 25 height 21
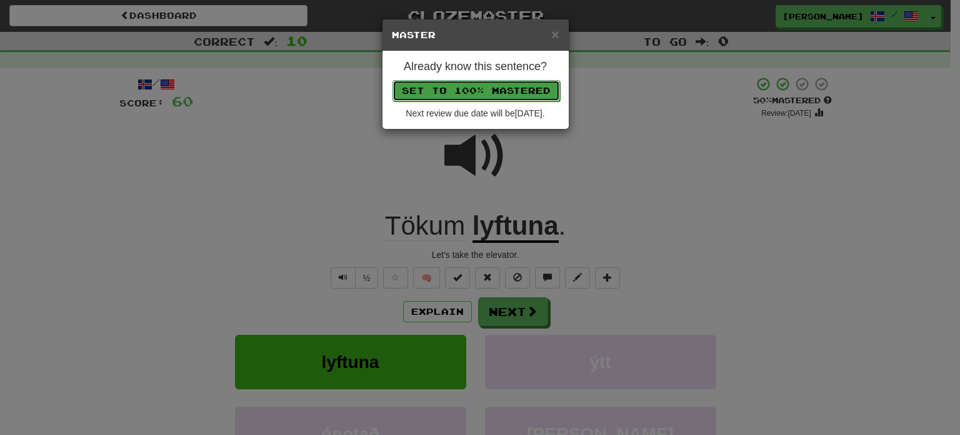
click at [496, 88] on button "Set to 100% Mastered" at bounding box center [477, 90] width 168 height 21
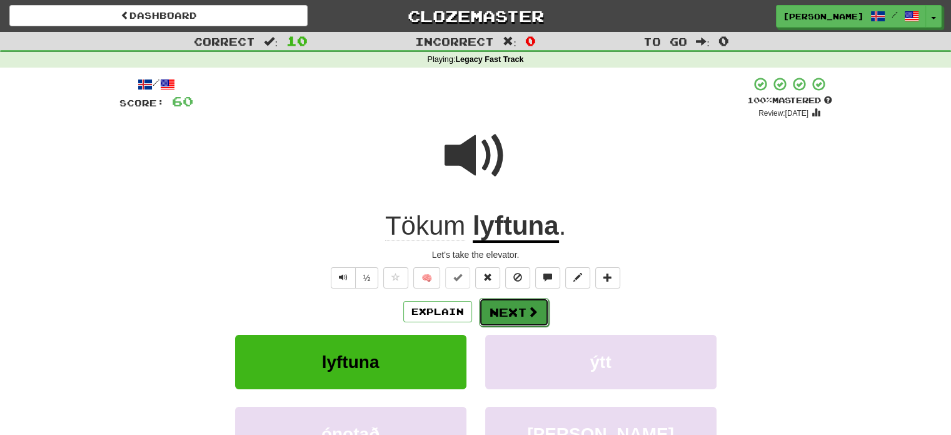
click at [515, 312] on button "Next" at bounding box center [514, 312] width 70 height 29
